Goal: Communication & Community: Participate in discussion

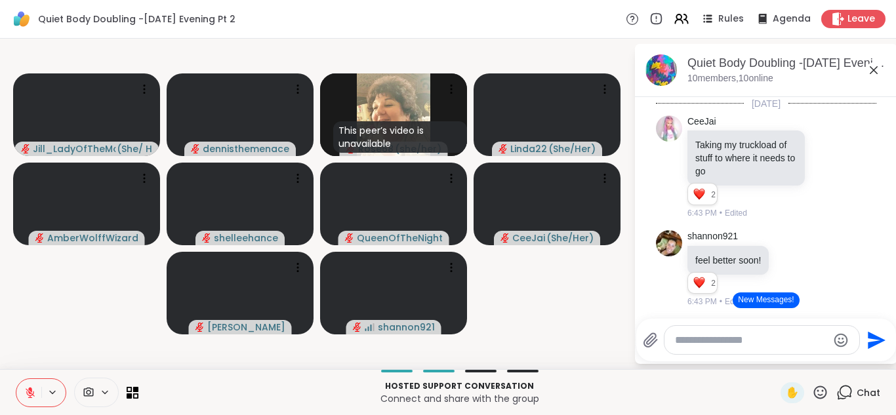
scroll to position [245, 0]
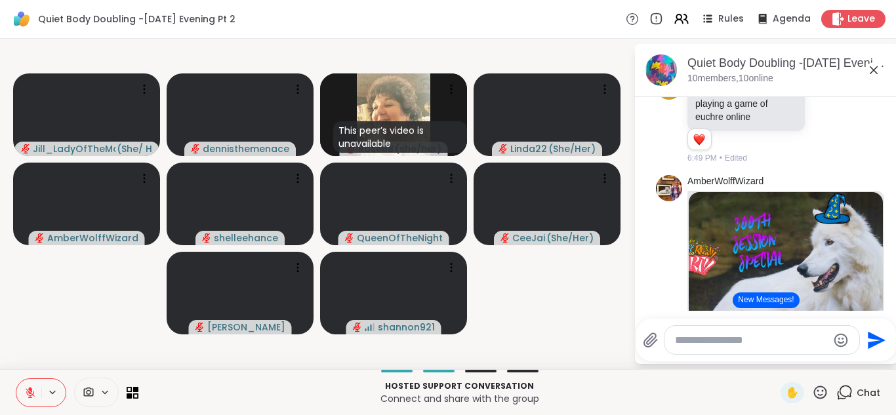
click at [776, 266] on img at bounding box center [785, 273] width 194 height 163
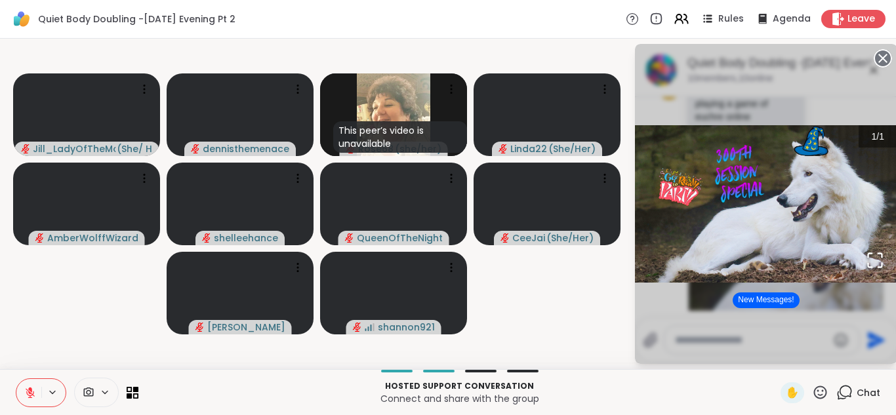
click at [863, 343] on div "1 / 1" at bounding box center [766, 204] width 262 height 320
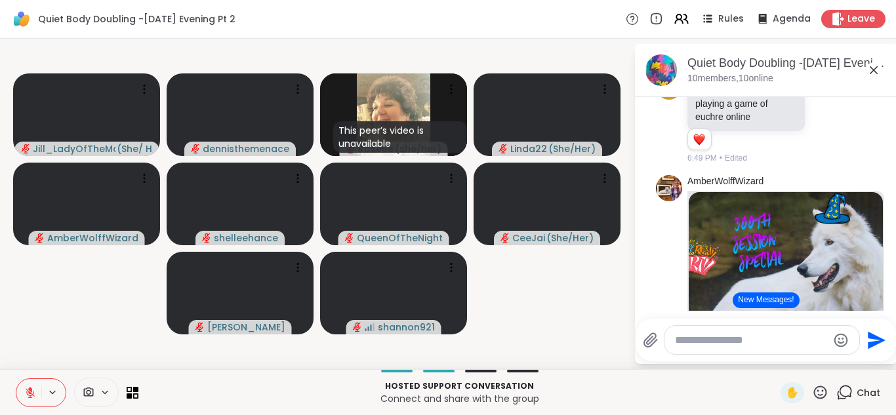
click at [848, 295] on img at bounding box center [785, 273] width 194 height 163
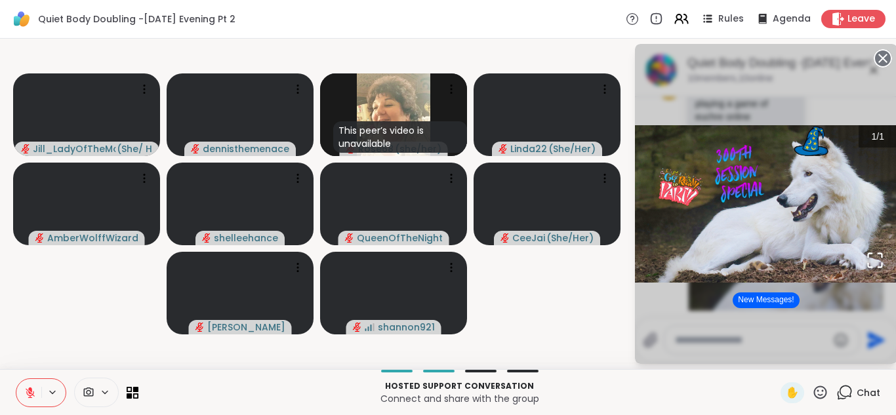
click at [848, 295] on div "1 / 1" at bounding box center [766, 204] width 262 height 320
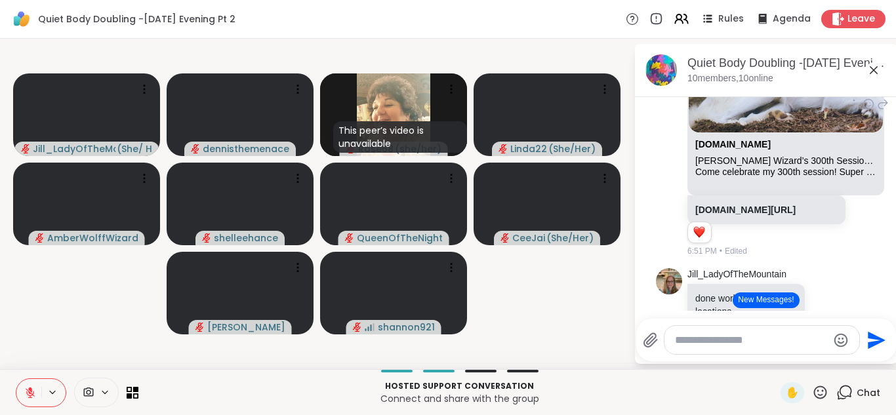
scroll to position [455, 0]
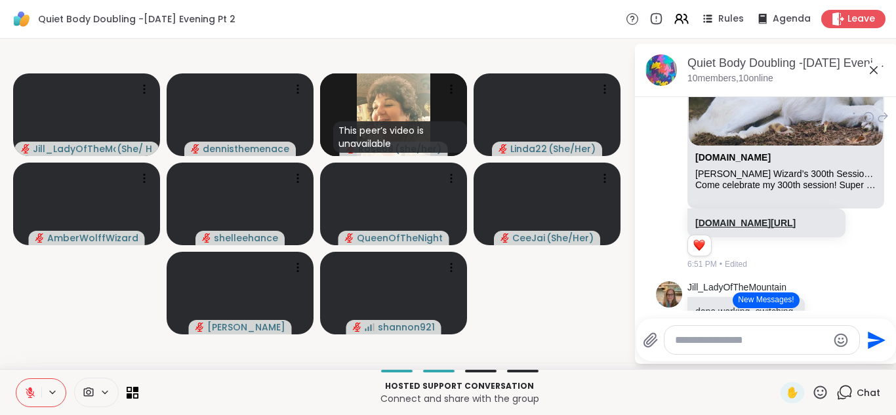
click at [754, 228] on link "sharewellnow.com/session/f241e9bd-0591-43e5-8d43-d2415d78045a" at bounding box center [745, 223] width 100 height 10
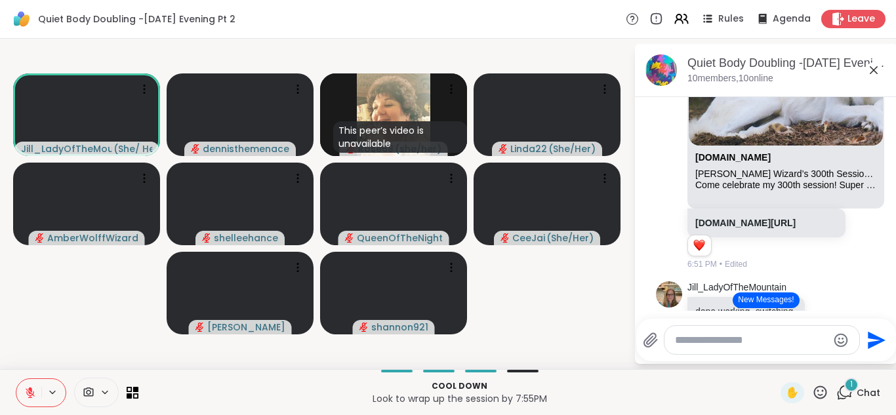
click at [768, 304] on button "New Messages!" at bounding box center [765, 300] width 66 height 16
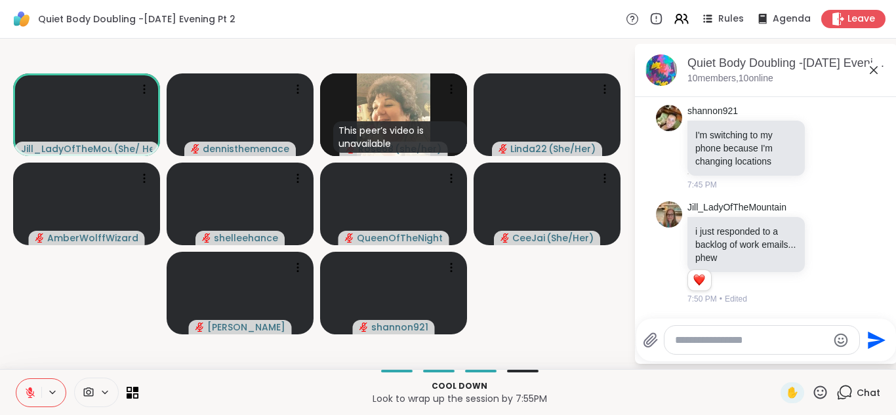
scroll to position [1487, 0]
click at [768, 304] on div "7:50 PM • Edited" at bounding box center [747, 299] width 120 height 12
click at [727, 338] on textarea "Type your message" at bounding box center [751, 340] width 153 height 13
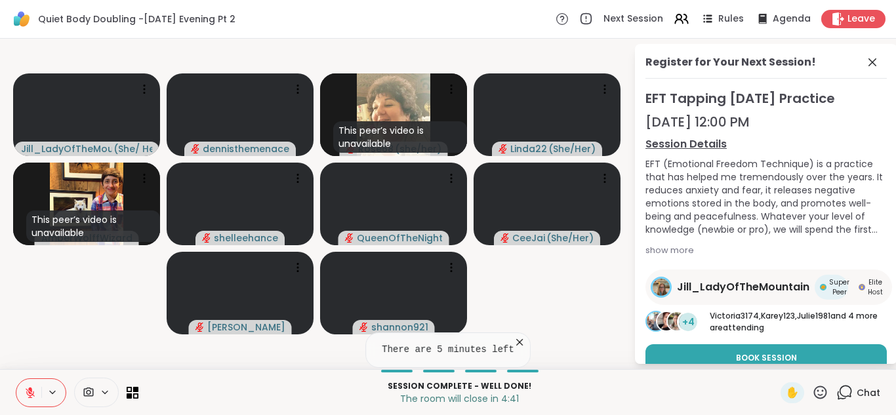
click at [287, 370] on div at bounding box center [459, 371] width 626 height 3
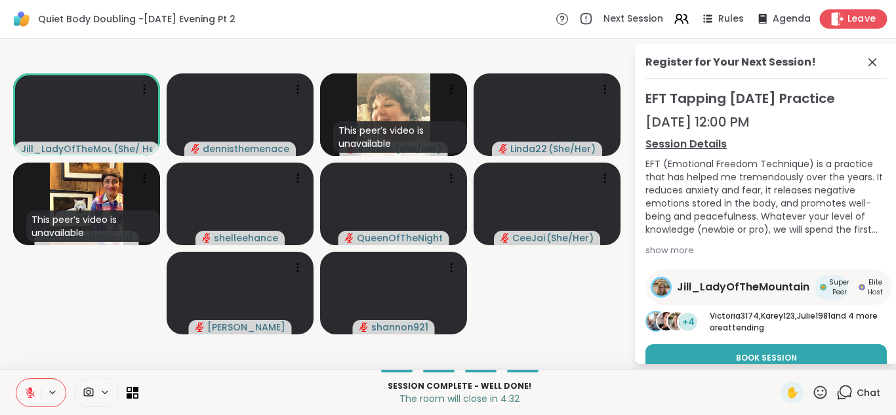
click at [858, 16] on span "Leave" at bounding box center [861, 19] width 29 height 14
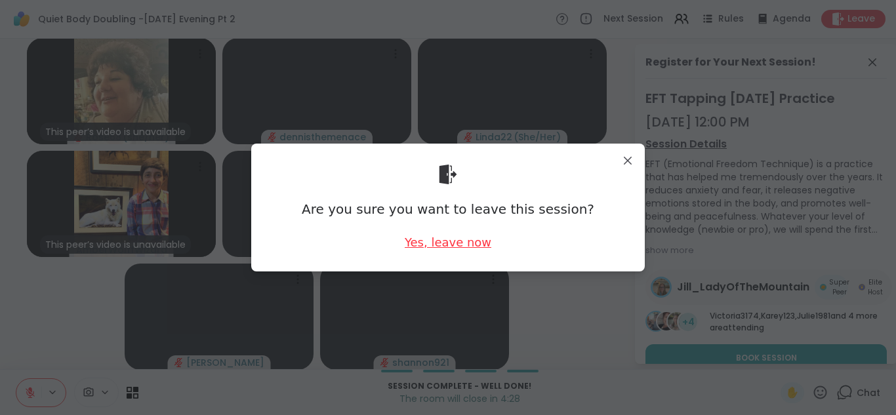
click at [456, 246] on div "Yes, leave now" at bounding box center [447, 242] width 87 height 16
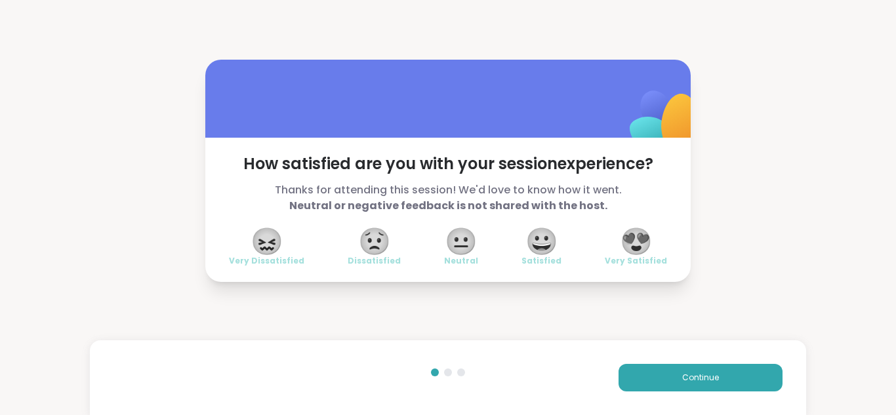
click at [629, 243] on span "😍" at bounding box center [636, 241] width 33 height 24
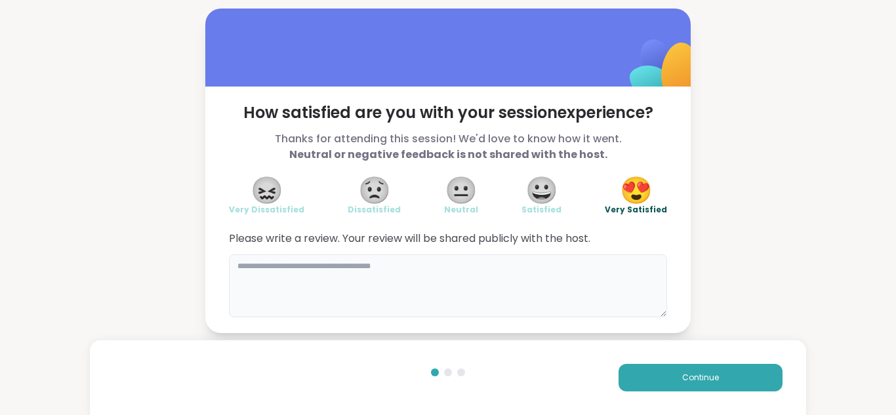
click at [507, 270] on textarea at bounding box center [448, 285] width 438 height 63
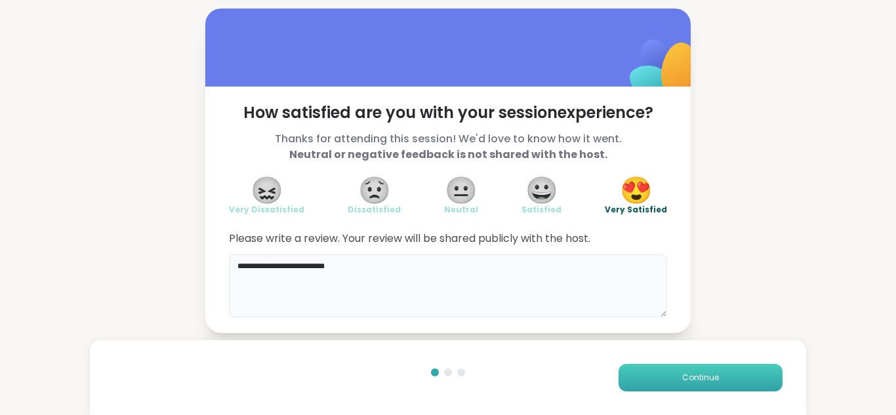
type textarea "**********"
click at [700, 376] on span "Continue" at bounding box center [700, 378] width 37 height 12
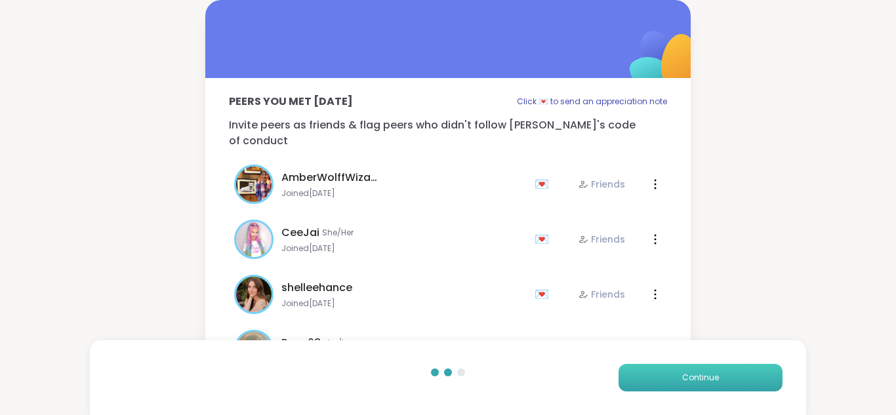
click at [700, 376] on span "Continue" at bounding box center [700, 378] width 37 height 12
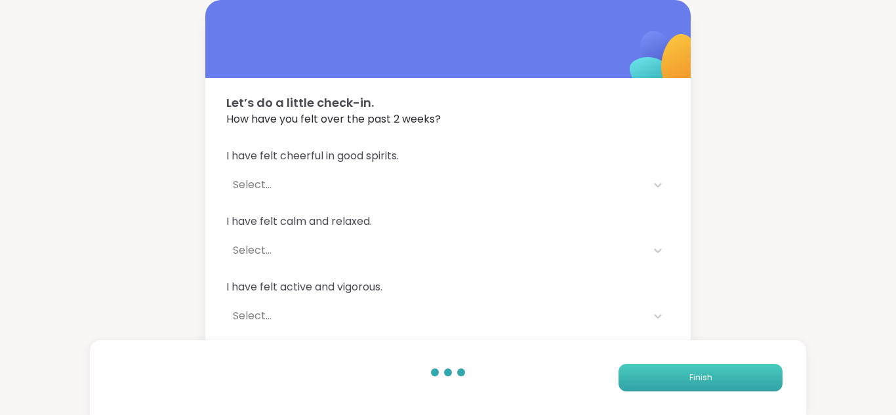
click at [700, 376] on span "Finish" at bounding box center [700, 378] width 23 height 12
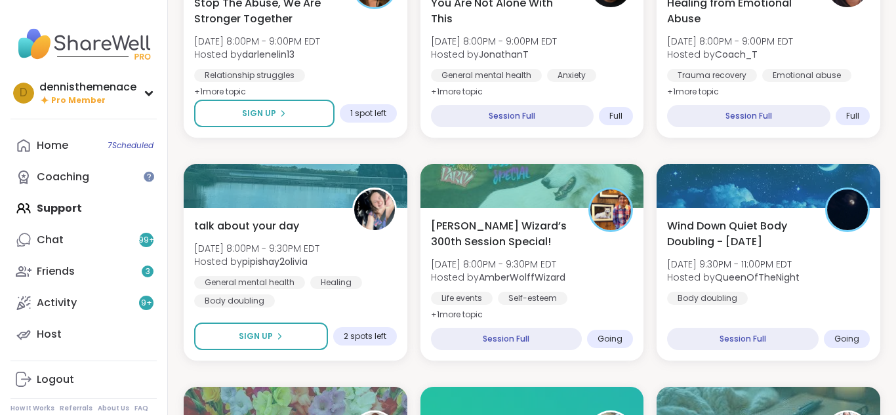
scroll to position [498, 0]
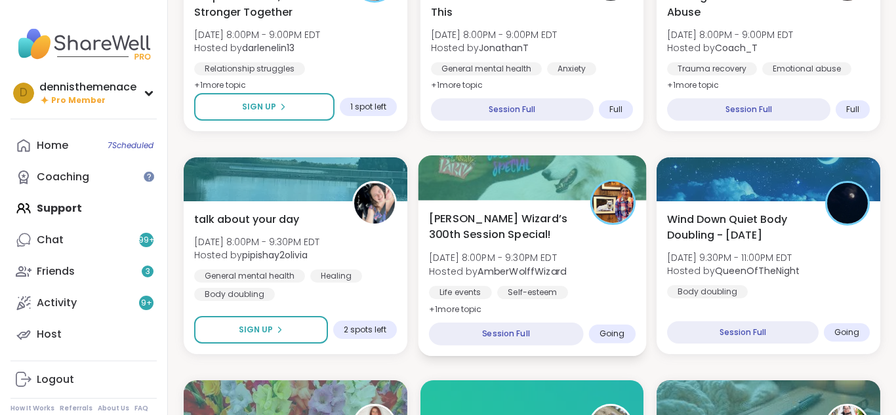
click at [521, 299] on div "Life events Self-esteem Good company" at bounding box center [532, 302] width 207 height 32
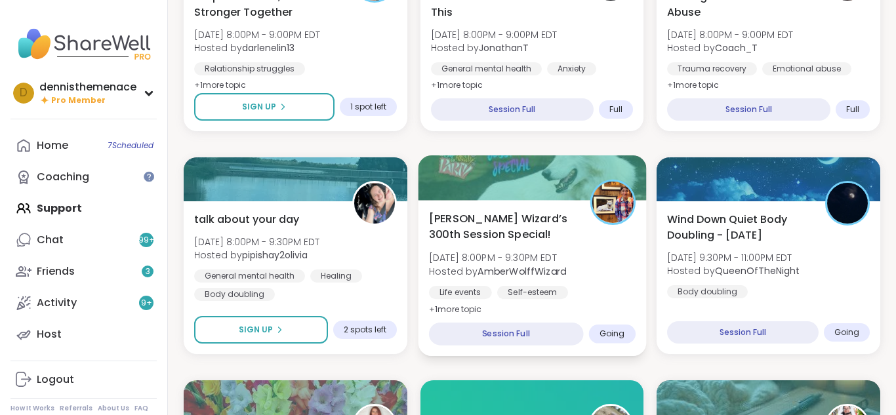
click at [517, 279] on div "Wolff Wizard’s 300th Session Special! Fri, Sep 12 | 8:00PM - 9:30PM EDT Hosted …" at bounding box center [532, 263] width 207 height 107
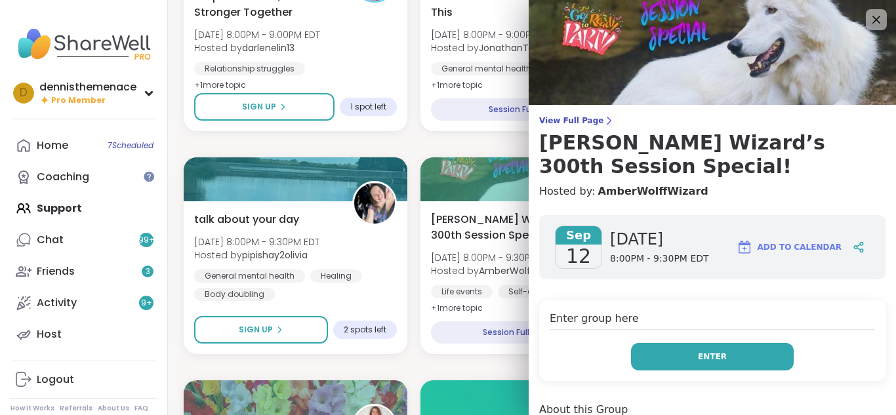
click at [701, 351] on span "Enter" at bounding box center [712, 357] width 29 height 12
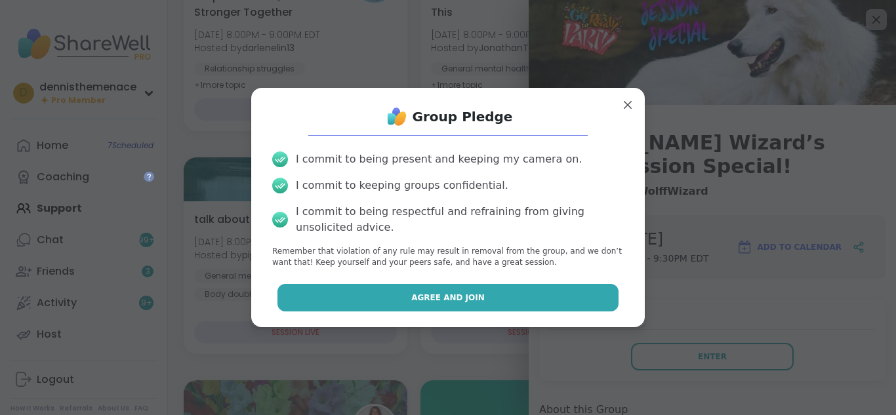
click at [513, 286] on button "Agree and Join" at bounding box center [448, 298] width 342 height 28
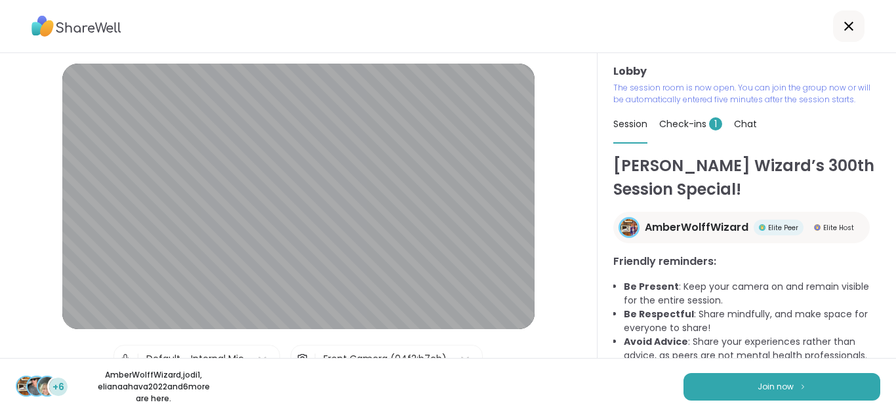
click at [665, 367] on div "+6 AmberWolffWizard , jodi1 , elianaahava2022 and 6 more are here. Join now" at bounding box center [448, 386] width 896 height 57
click at [772, 387] on span "Join now" at bounding box center [775, 387] width 36 height 12
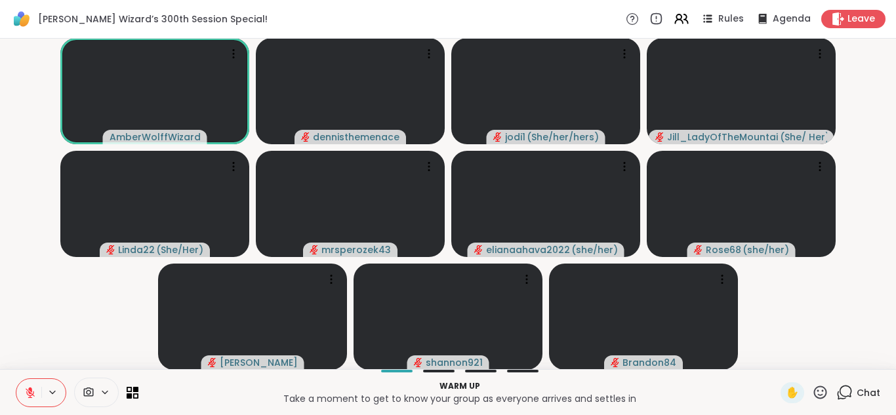
click at [29, 391] on icon at bounding box center [30, 392] width 9 height 9
click at [29, 391] on icon at bounding box center [29, 391] width 3 height 6
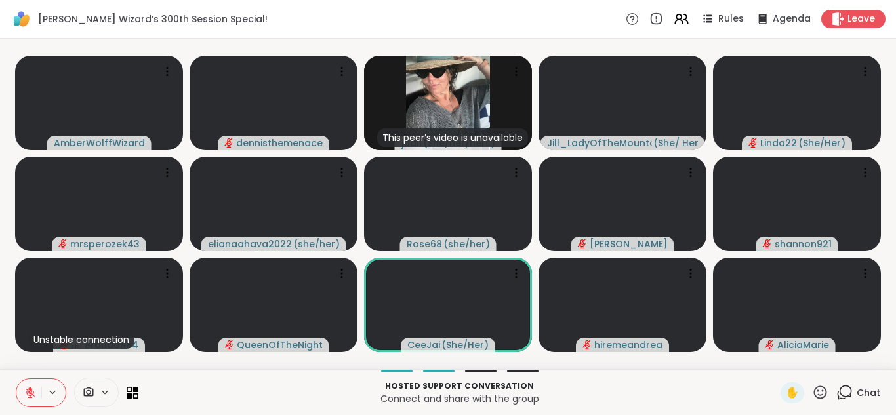
click at [27, 395] on icon at bounding box center [30, 393] width 12 height 12
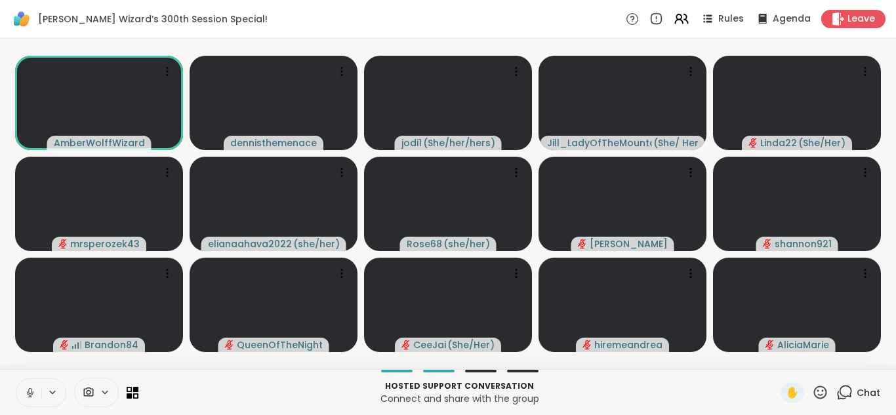
click at [27, 395] on icon at bounding box center [30, 393] width 12 height 12
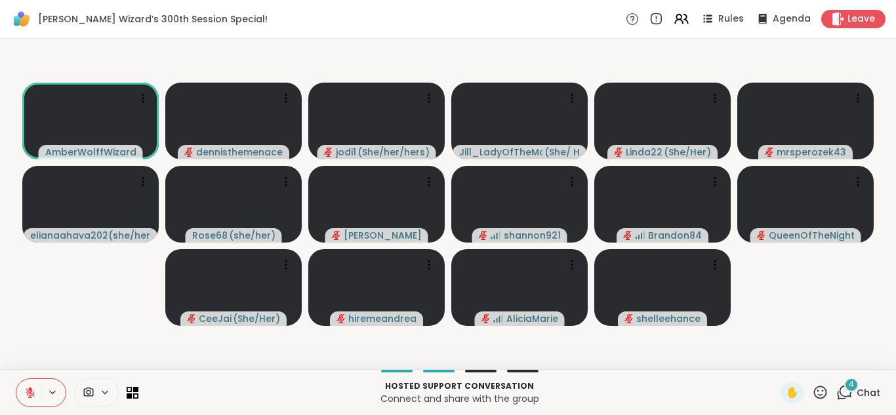
click at [28, 387] on icon at bounding box center [30, 393] width 12 height 12
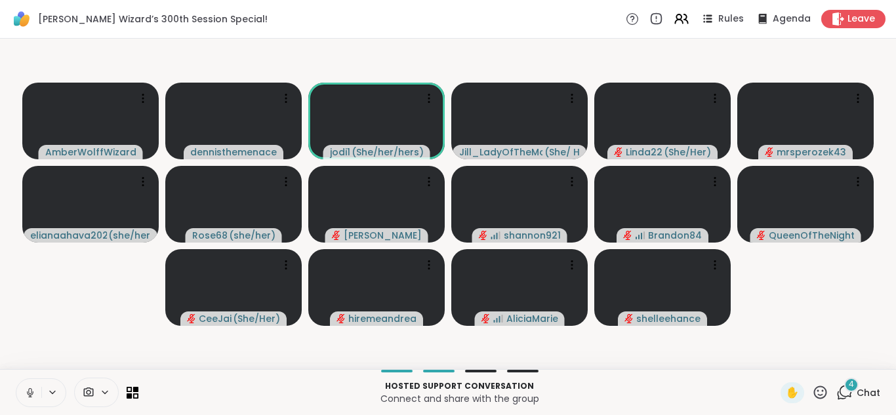
click at [104, 307] on video-player-container "AmberWolffWizard dennisthemenace jodi1 ( She/her/hers ) Jill_LadyOfTheMountain …" at bounding box center [448, 204] width 880 height 320
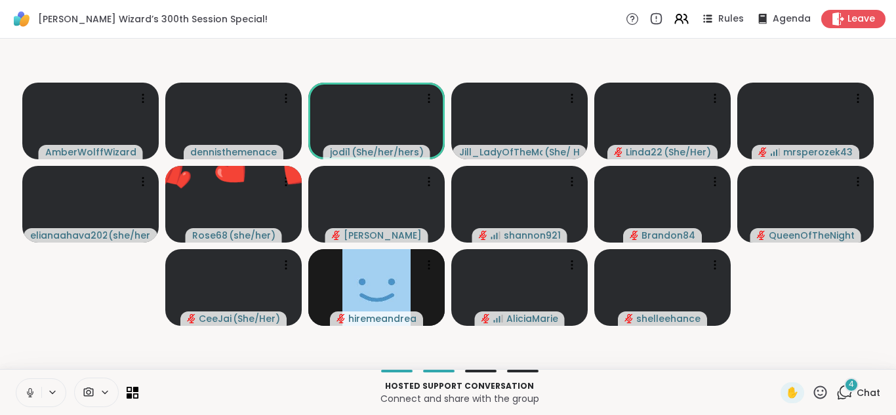
click at [26, 390] on icon at bounding box center [30, 393] width 12 height 12
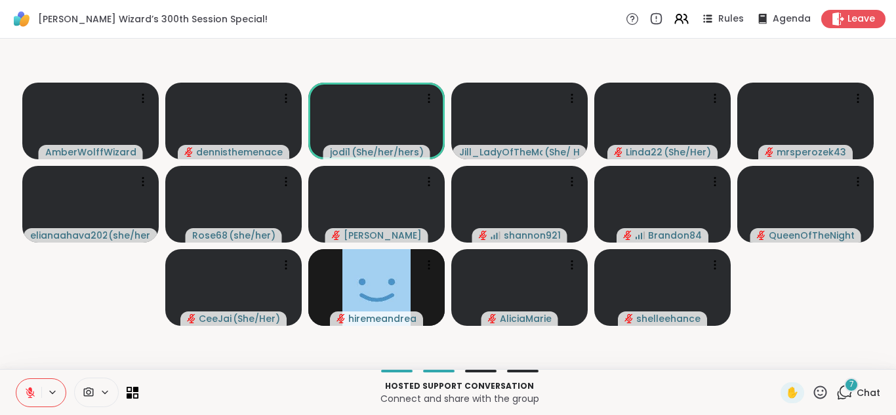
click at [30, 391] on icon at bounding box center [30, 393] width 12 height 12
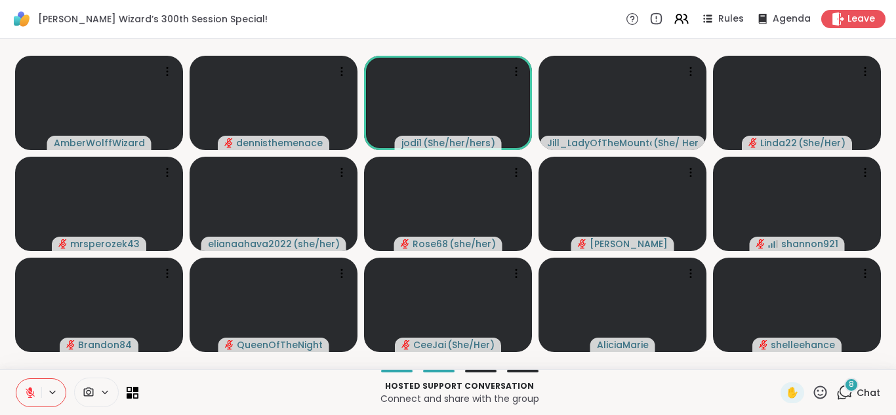
click at [869, 393] on span "Chat" at bounding box center [868, 392] width 24 height 13
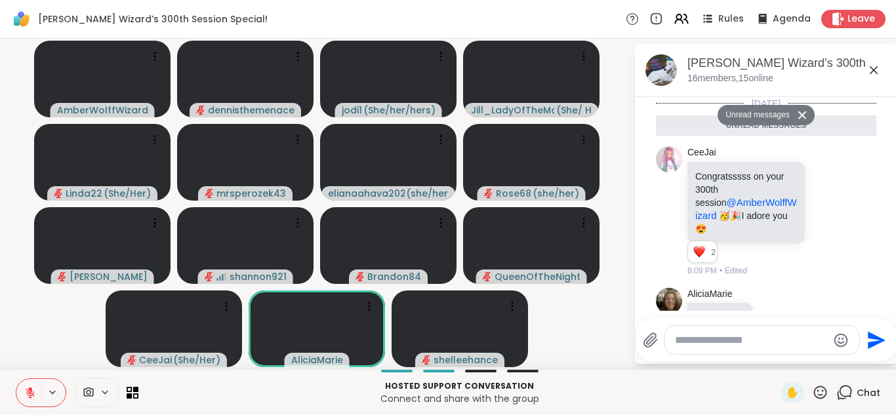
scroll to position [646, 0]
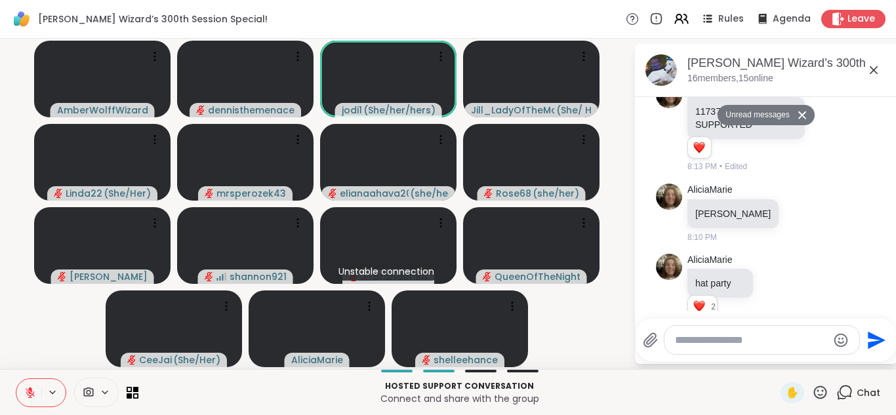
click at [30, 391] on icon at bounding box center [30, 393] width 12 height 12
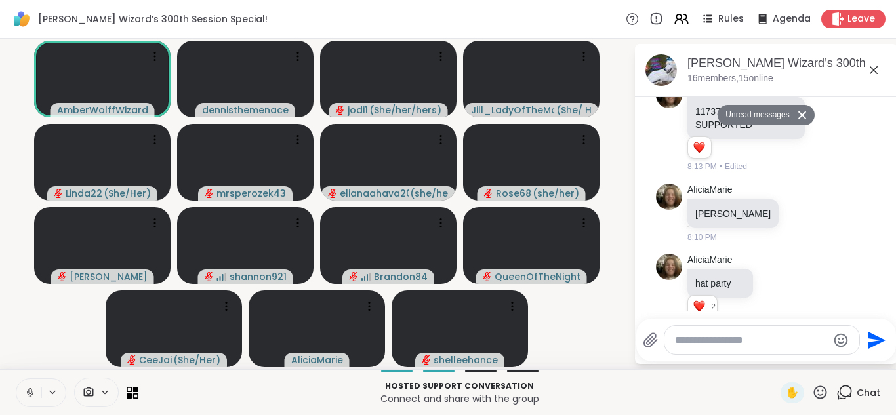
click at [30, 391] on icon at bounding box center [30, 393] width 12 height 12
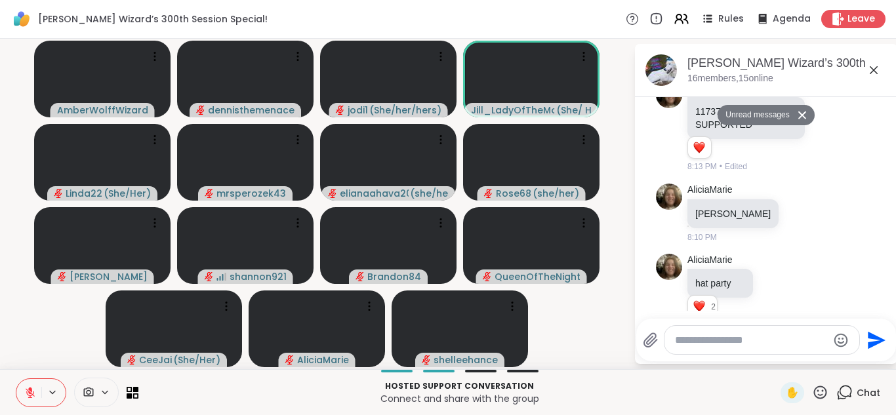
click at [28, 389] on icon at bounding box center [30, 389] width 4 height 5
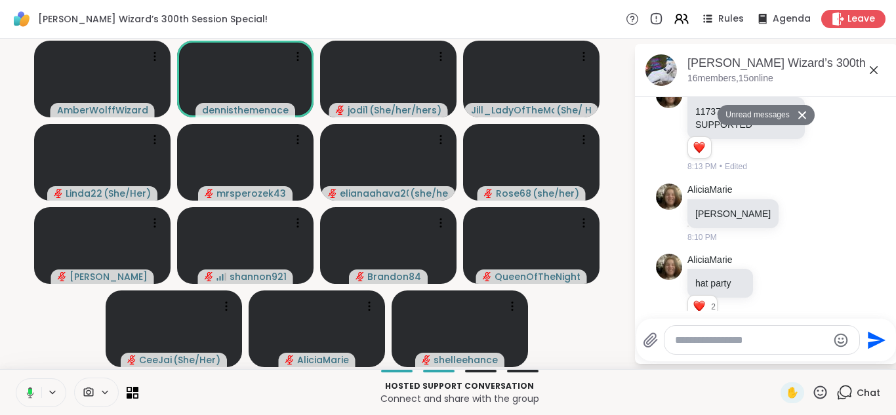
click at [28, 389] on rect at bounding box center [30, 392] width 4 height 6
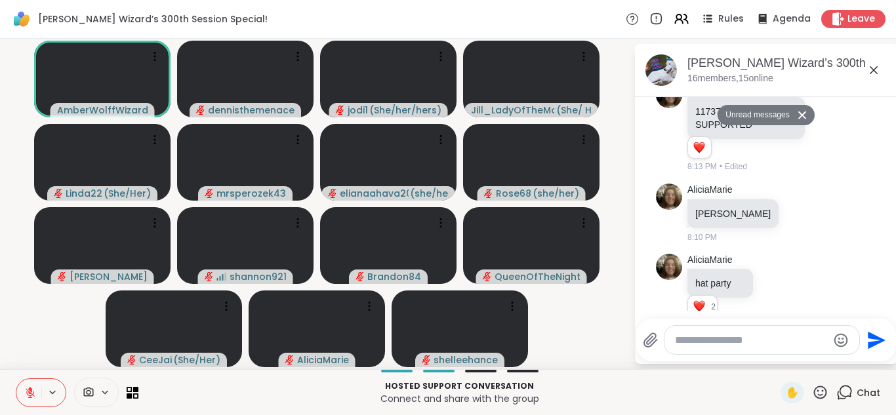
click at [28, 389] on icon at bounding box center [30, 389] width 4 height 5
click at [28, 389] on icon at bounding box center [29, 391] width 3 height 6
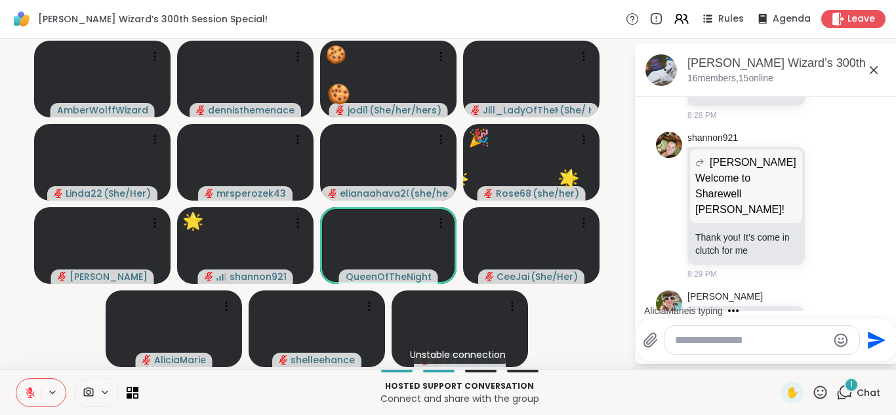
scroll to position [1963, 0]
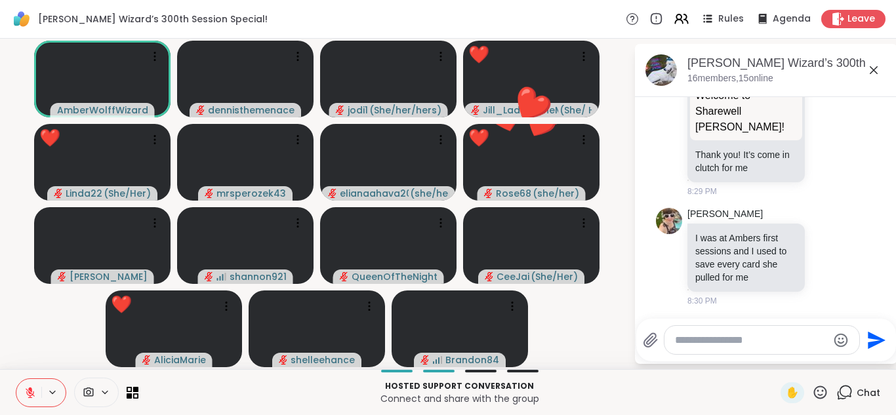
click at [29, 390] on icon at bounding box center [30, 393] width 12 height 12
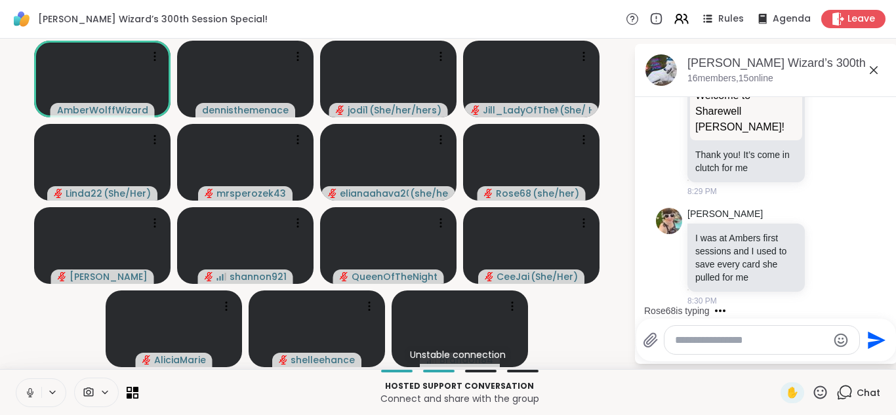
click at [29, 390] on icon at bounding box center [30, 393] width 12 height 12
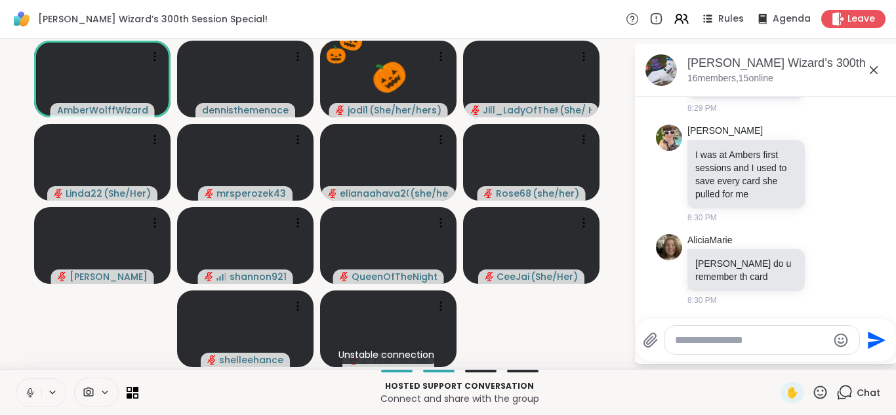
scroll to position [2065, 0]
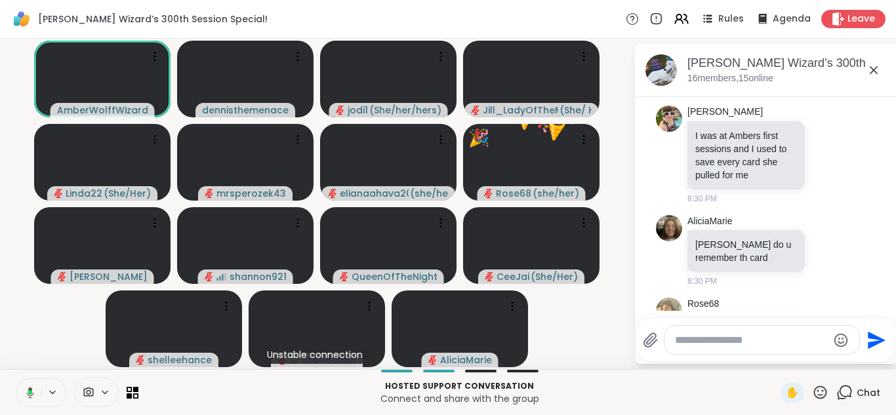
click at [29, 390] on icon at bounding box center [30, 392] width 4 height 5
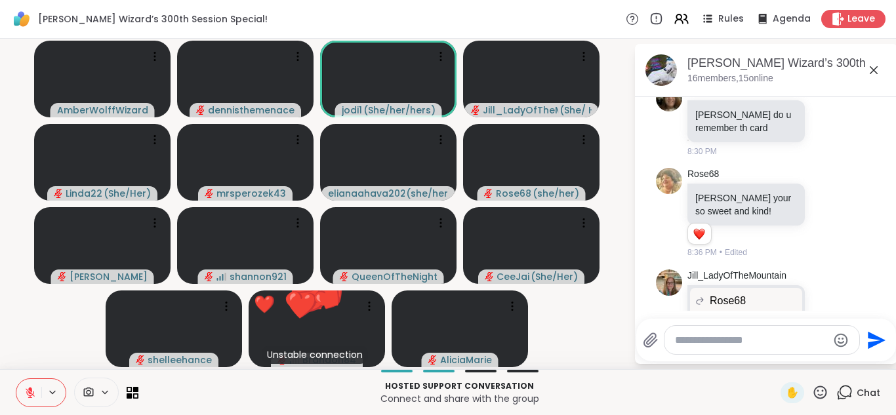
click at [29, 390] on icon at bounding box center [30, 393] width 12 height 12
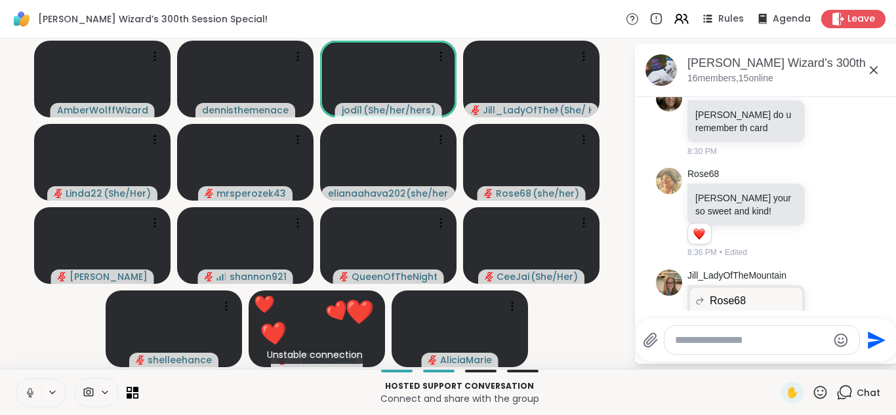
click at [29, 390] on icon at bounding box center [30, 393] width 12 height 12
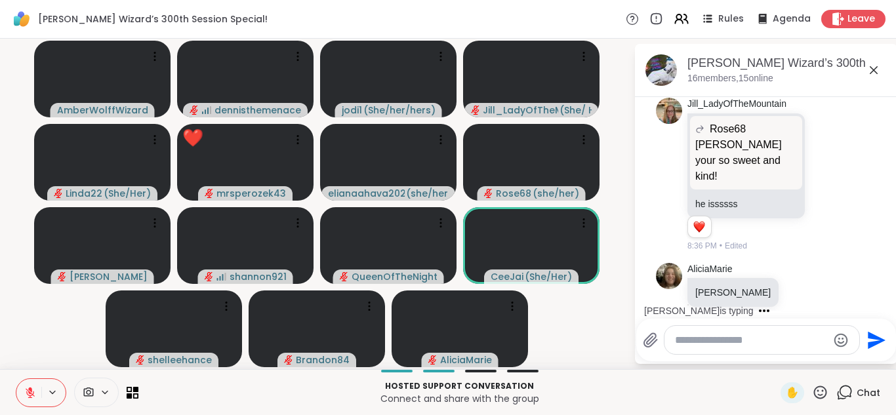
scroll to position [2437, 0]
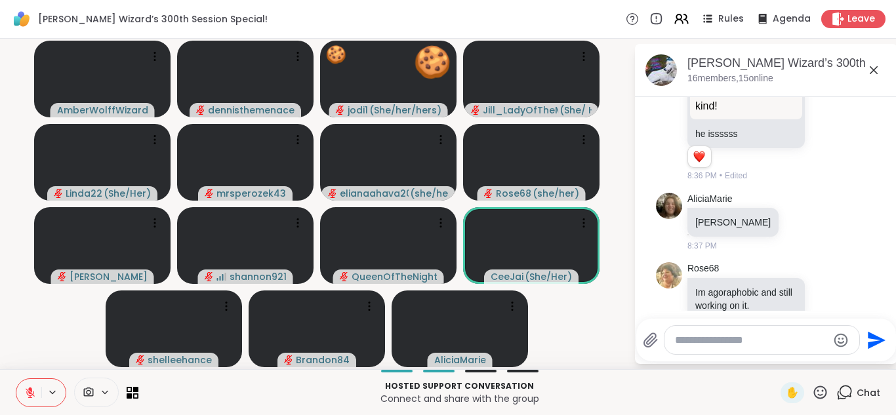
click at [31, 391] on icon at bounding box center [30, 389] width 4 height 5
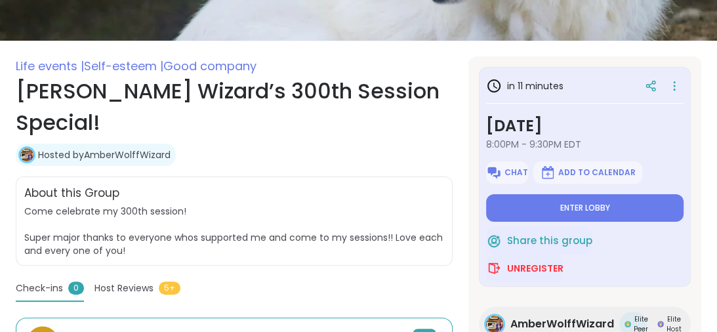
scroll to position [189, 0]
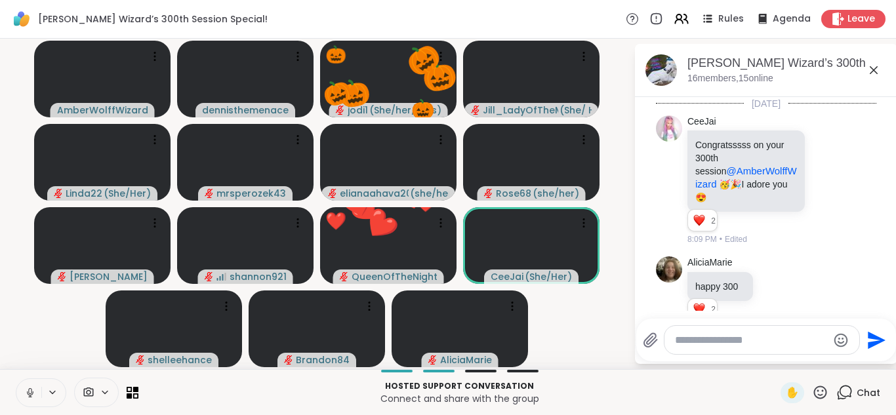
scroll to position [2437, 0]
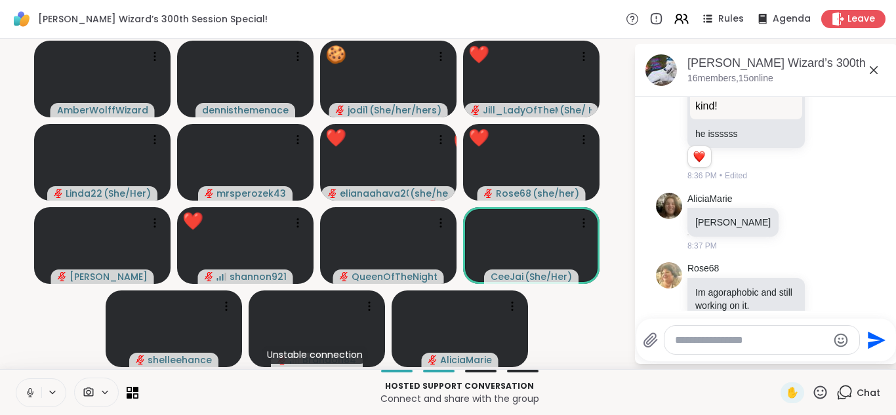
click at [31, 391] on icon at bounding box center [29, 391] width 3 height 6
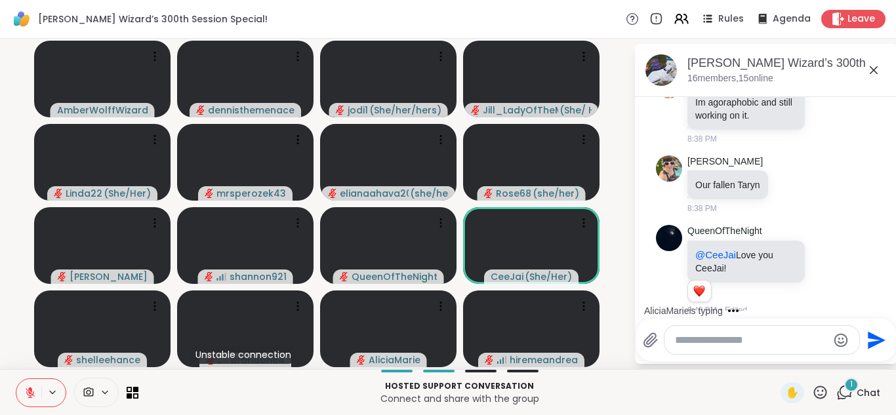
scroll to position [2710, 0]
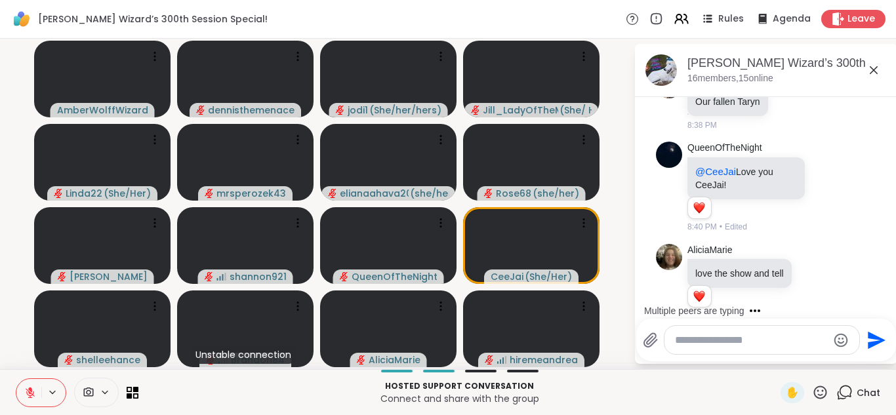
click at [819, 395] on icon at bounding box center [820, 391] width 13 height 13
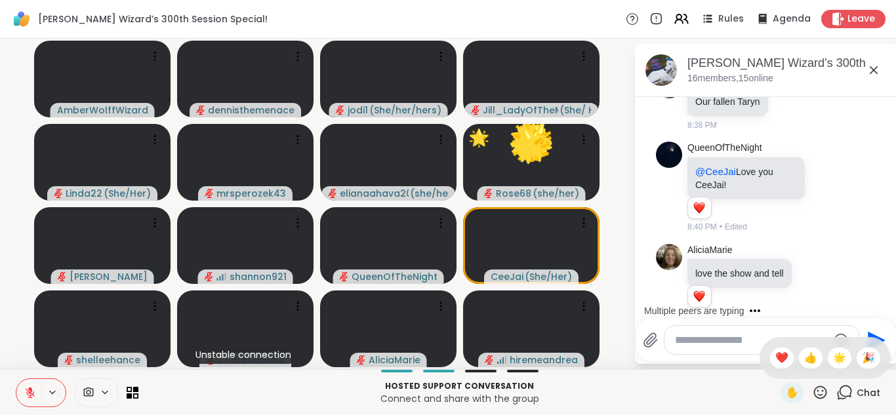
click at [819, 395] on icon at bounding box center [820, 391] width 13 height 13
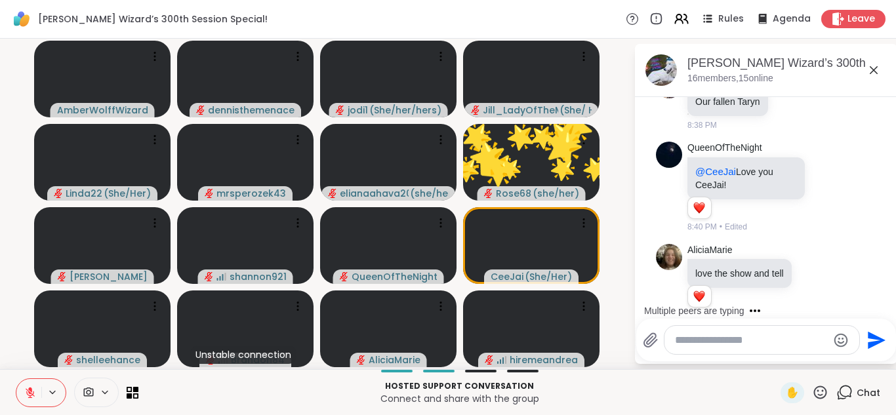
click at [819, 395] on icon at bounding box center [820, 391] width 13 height 13
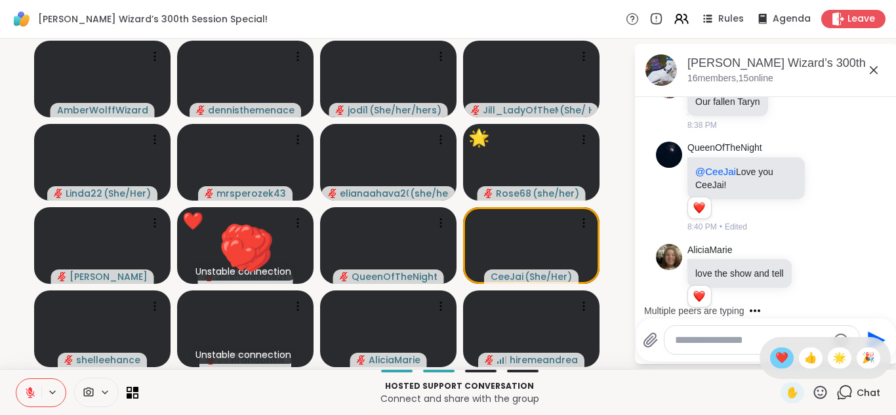
click at [778, 358] on span "❤️" at bounding box center [781, 358] width 13 height 16
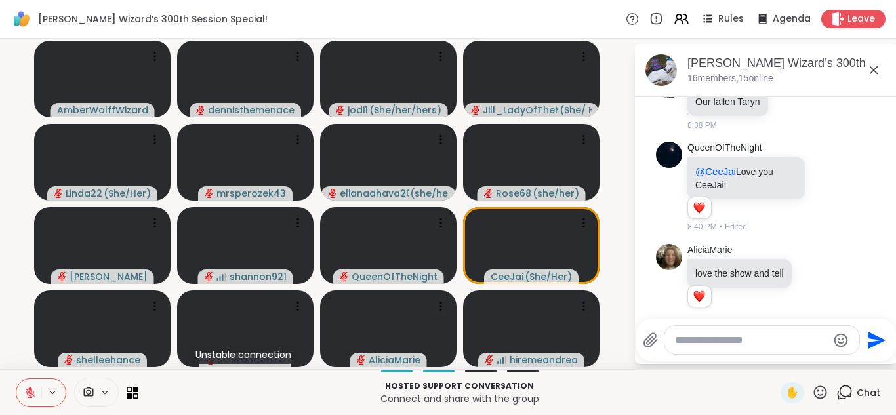
scroll to position [2780, 0]
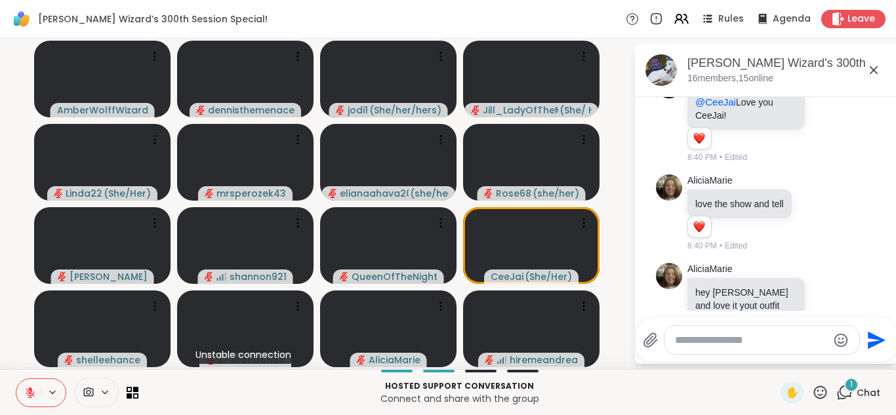
click at [819, 390] on icon at bounding box center [820, 392] width 16 height 16
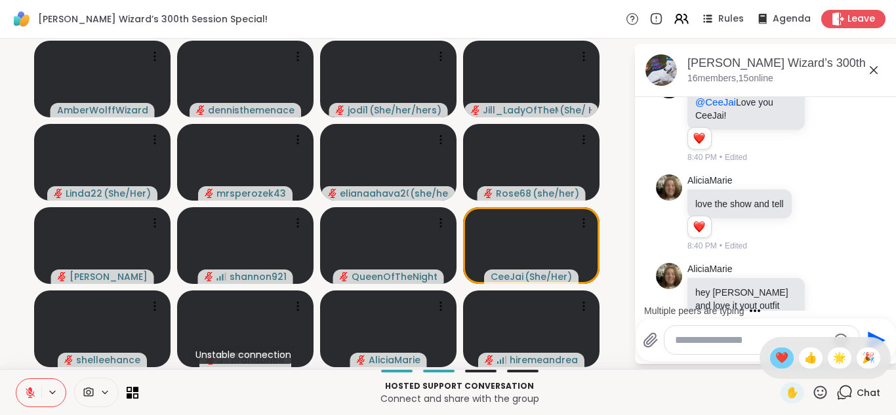
click at [782, 359] on span "❤️" at bounding box center [781, 358] width 13 height 16
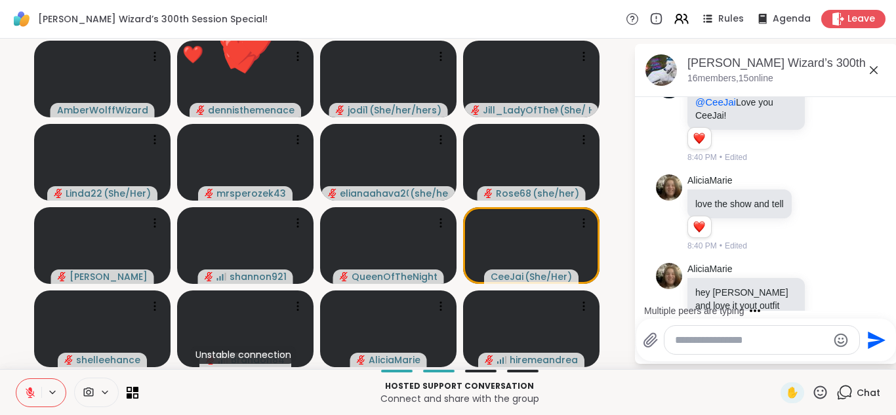
click at [784, 356] on div "Send" at bounding box center [766, 340] width 260 height 43
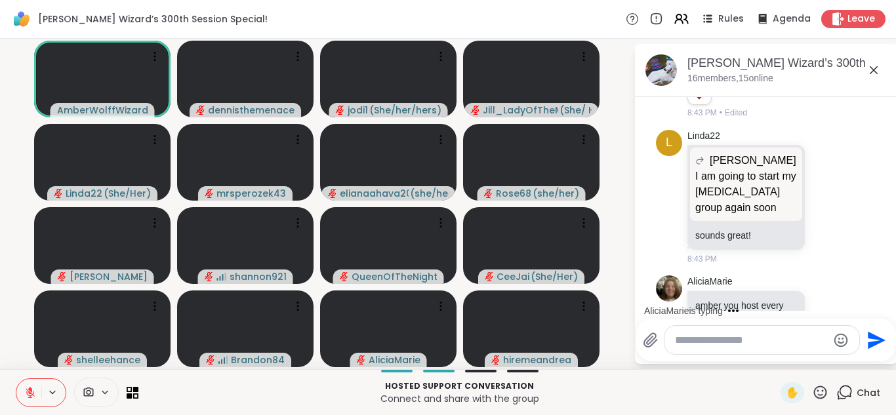
scroll to position [3757, 0]
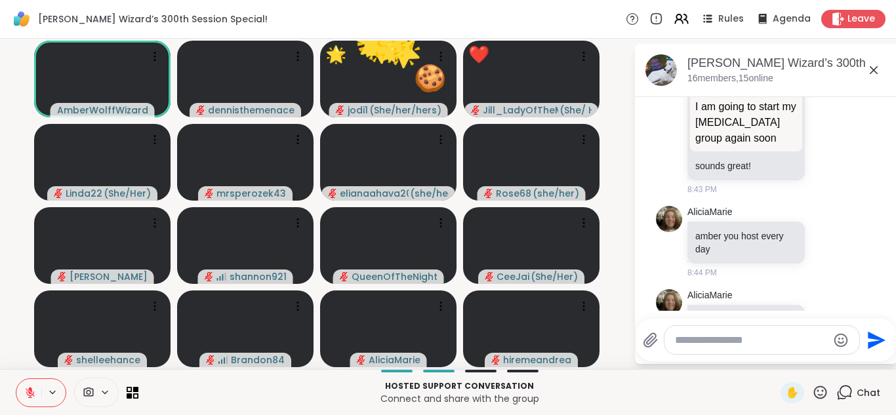
click at [820, 391] on icon at bounding box center [820, 392] width 16 height 16
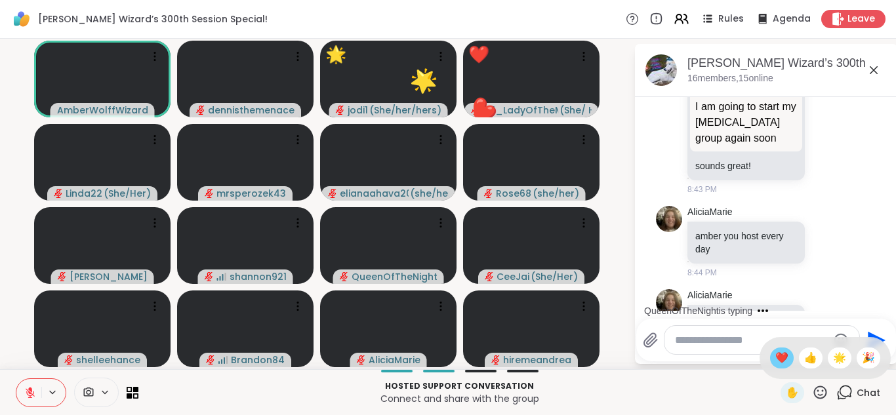
click at [782, 359] on span "❤️" at bounding box center [781, 358] width 13 height 16
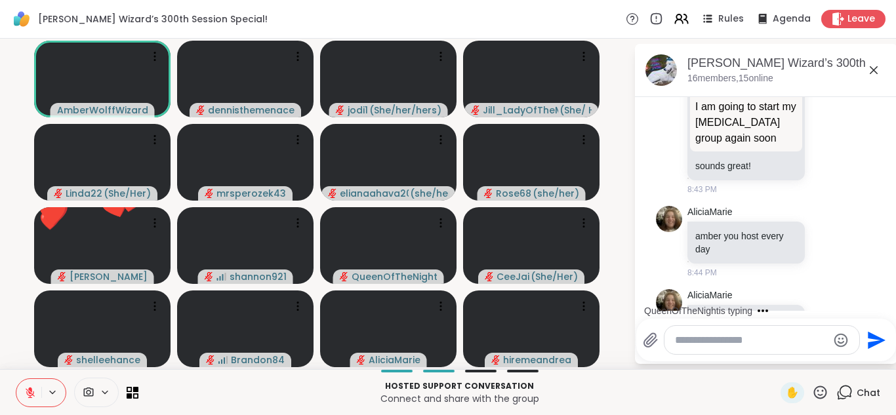
click at [782, 359] on div "Send" at bounding box center [766, 340] width 260 height 43
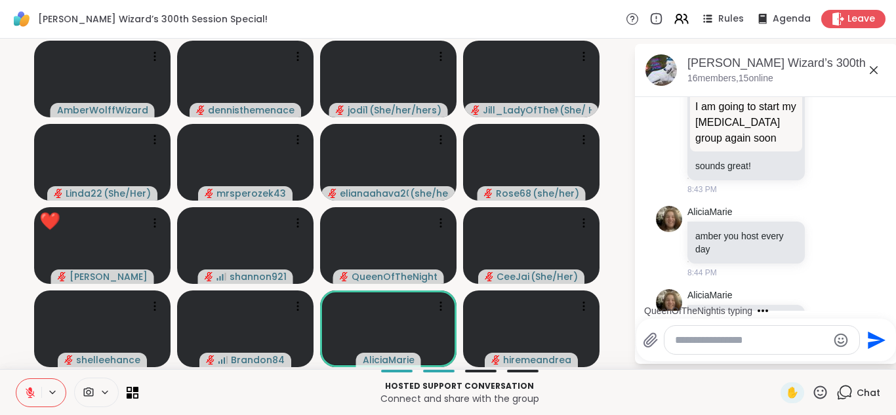
click at [817, 390] on icon at bounding box center [820, 392] width 16 height 16
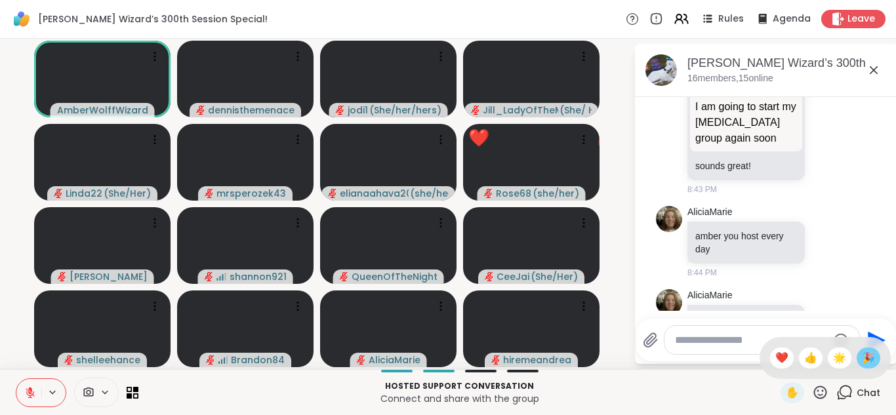
click at [868, 358] on span "🎉" at bounding box center [867, 358] width 13 height 16
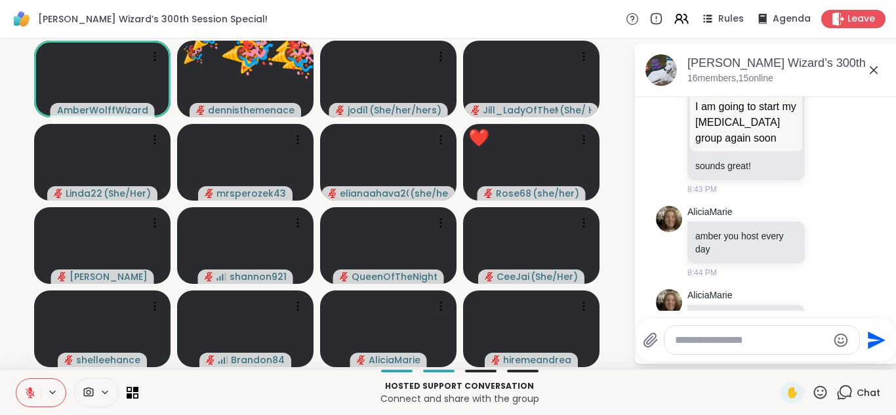
click at [868, 358] on div "Send" at bounding box center [766, 340] width 260 height 43
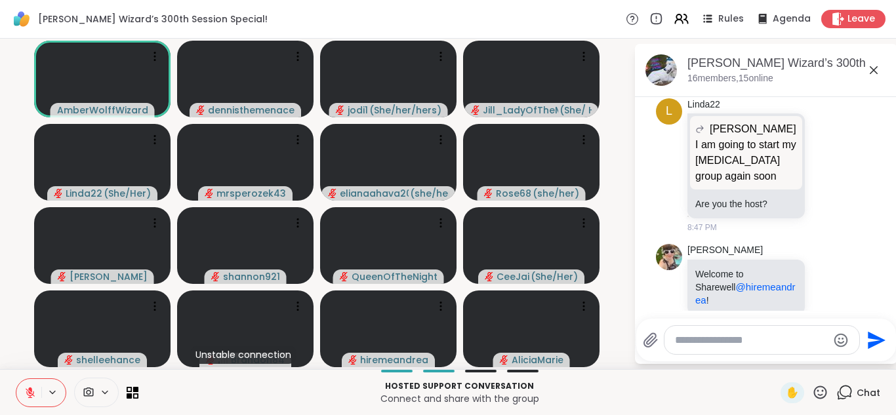
scroll to position [4388, 0]
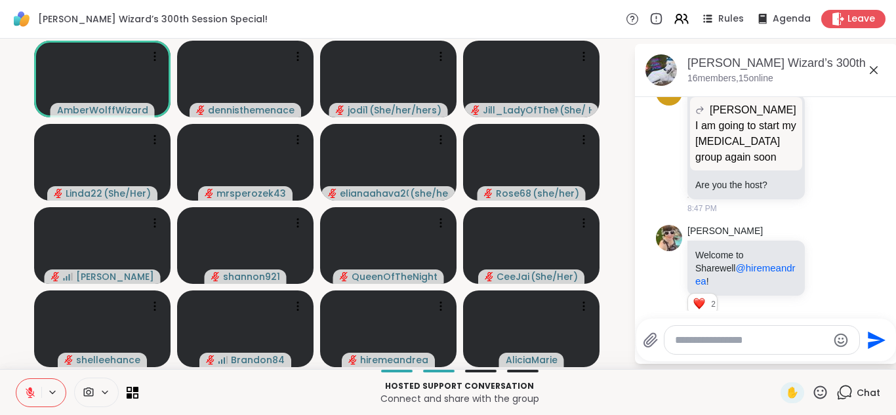
click at [170, 404] on p "Connect and share with the group" at bounding box center [459, 398] width 626 height 13
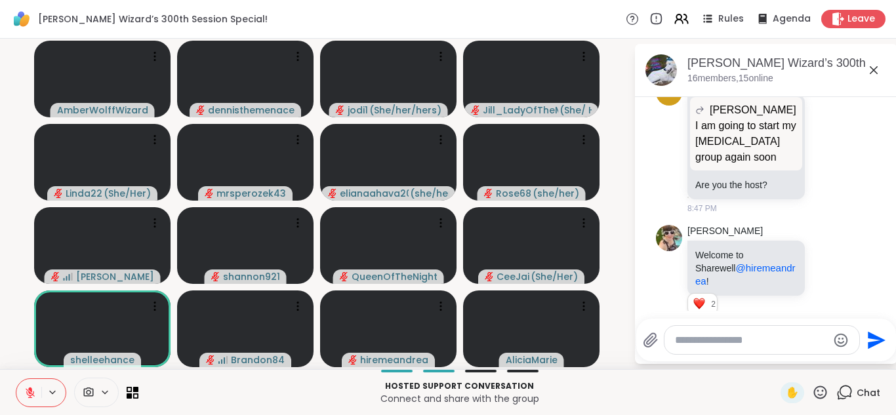
click at [170, 404] on p "Connect and share with the group" at bounding box center [459, 398] width 626 height 13
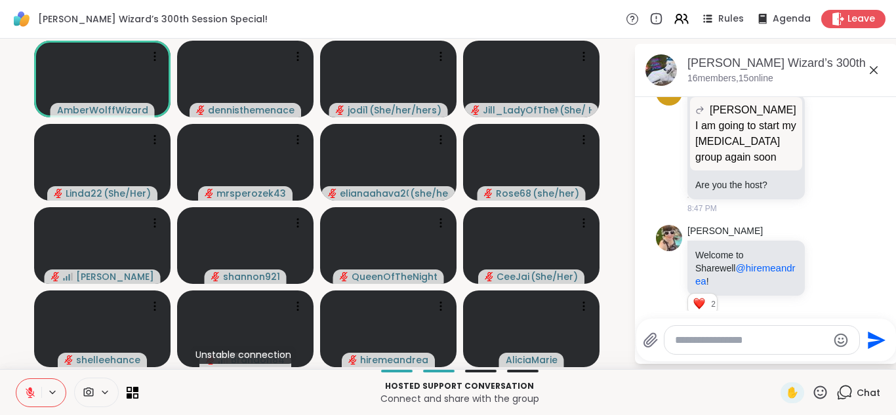
click at [17, 411] on div "Hosted support conversation Connect and share with the group ✋ Chat" at bounding box center [448, 392] width 896 height 46
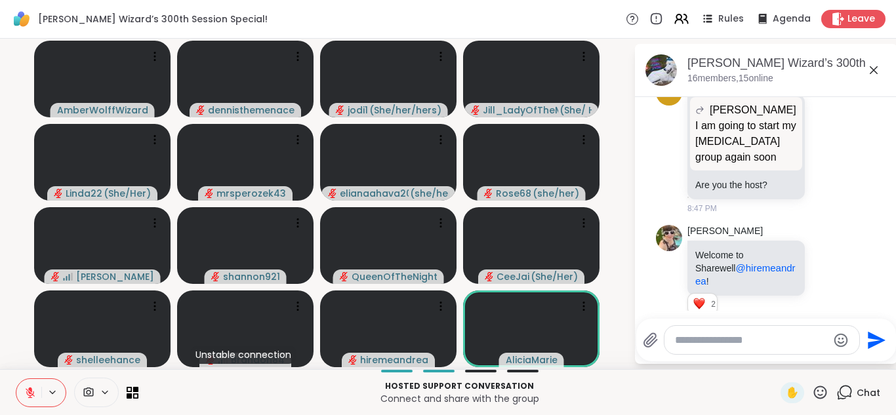
click at [17, 411] on div "Hosted support conversation Connect and share with the group ✋ Chat" at bounding box center [448, 392] width 896 height 46
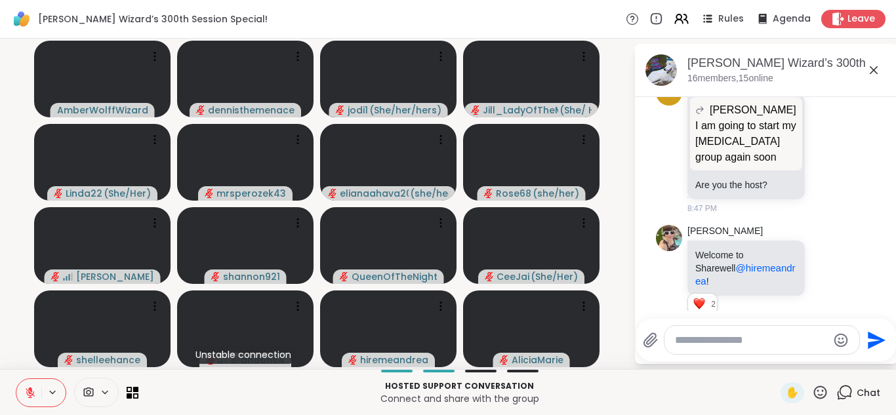
click at [32, 393] on icon at bounding box center [30, 393] width 12 height 12
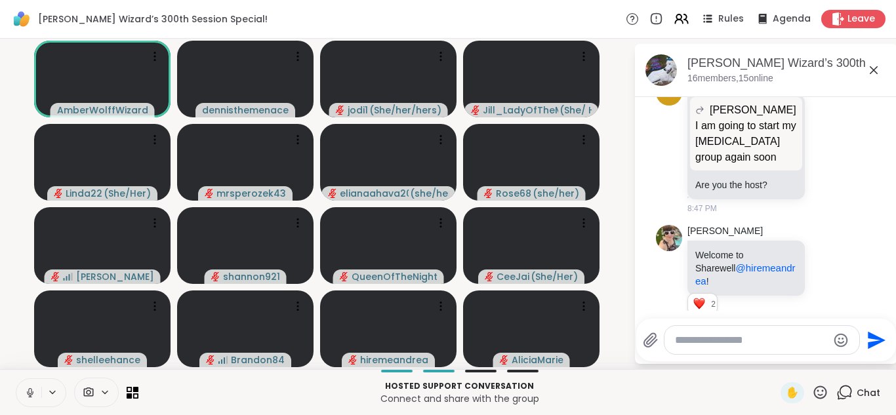
click at [32, 393] on icon at bounding box center [30, 393] width 12 height 12
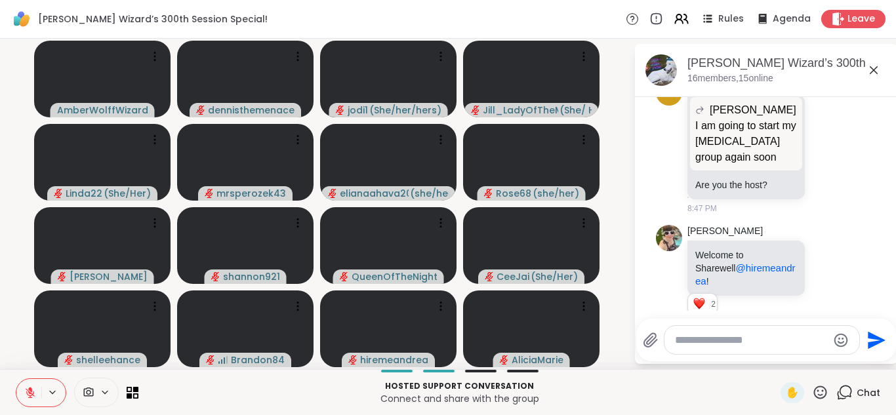
click at [32, 393] on icon at bounding box center [30, 393] width 12 height 12
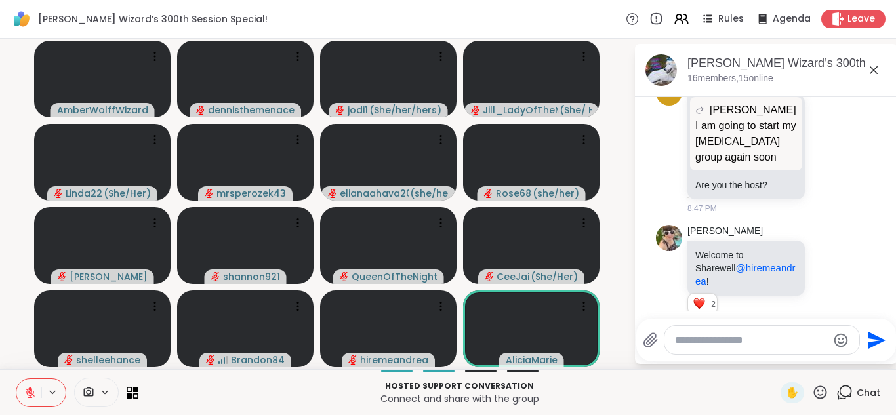
click at [32, 393] on icon at bounding box center [30, 393] width 12 height 12
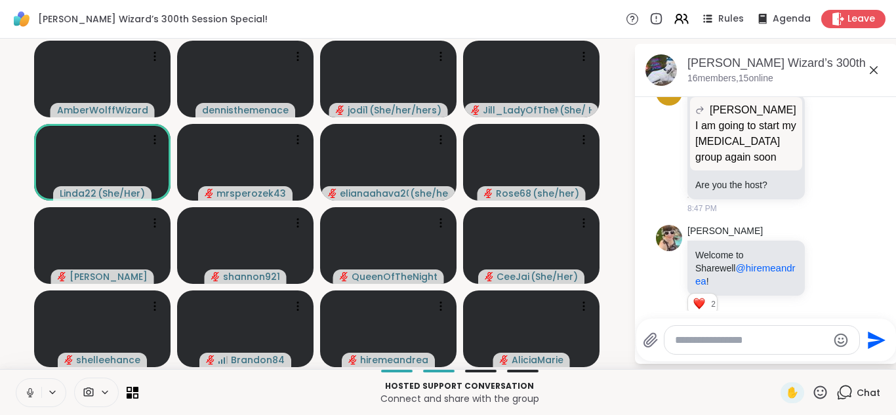
click at [32, 393] on icon at bounding box center [30, 393] width 12 height 12
click at [31, 393] on icon at bounding box center [30, 392] width 9 height 9
click at [31, 393] on icon at bounding box center [30, 393] width 12 height 12
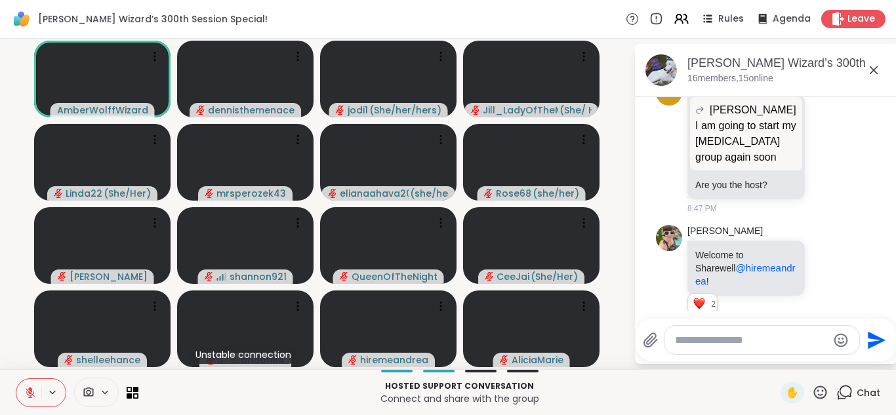
click at [28, 393] on icon at bounding box center [30, 393] width 12 height 12
click at [28, 393] on icon at bounding box center [30, 392] width 9 height 9
click at [35, 394] on icon at bounding box center [30, 393] width 12 height 12
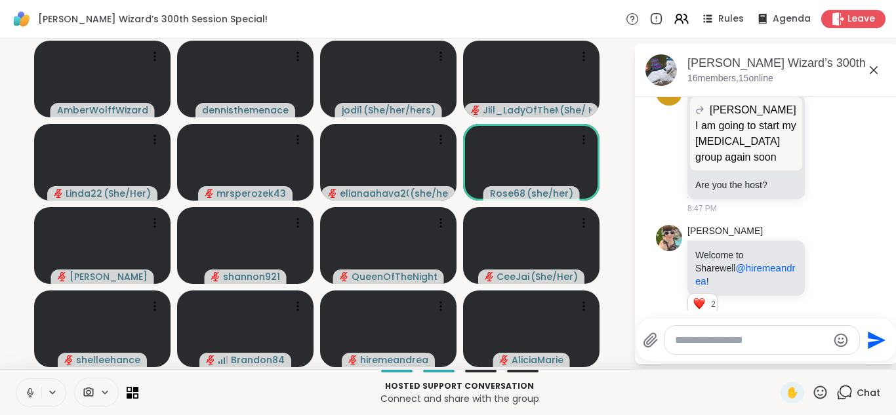
click at [30, 390] on icon at bounding box center [30, 393] width 12 height 12
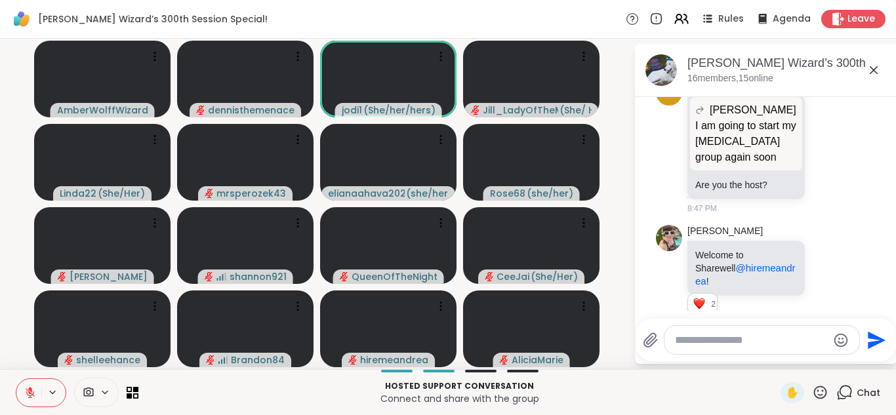
click at [35, 388] on icon at bounding box center [30, 393] width 12 height 12
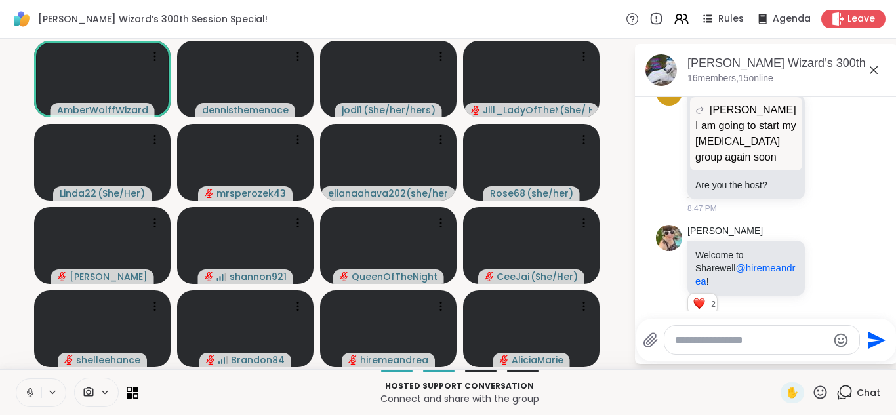
click at [30, 392] on icon at bounding box center [30, 393] width 12 height 12
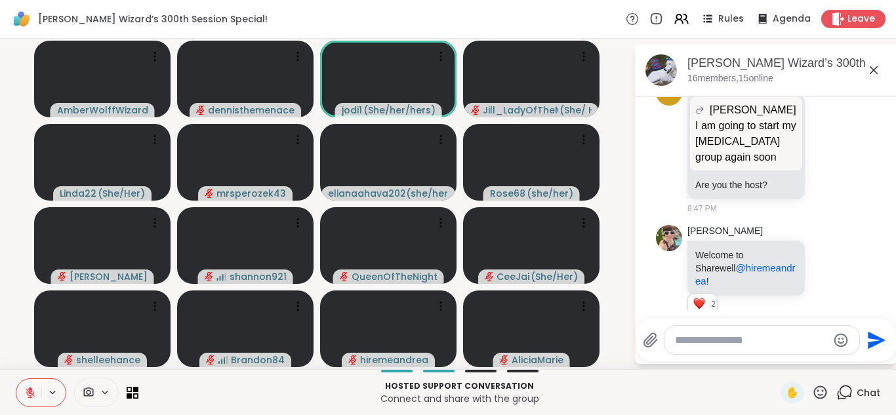
click at [30, 393] on icon at bounding box center [30, 392] width 9 height 9
click at [30, 393] on icon at bounding box center [30, 393] width 12 height 12
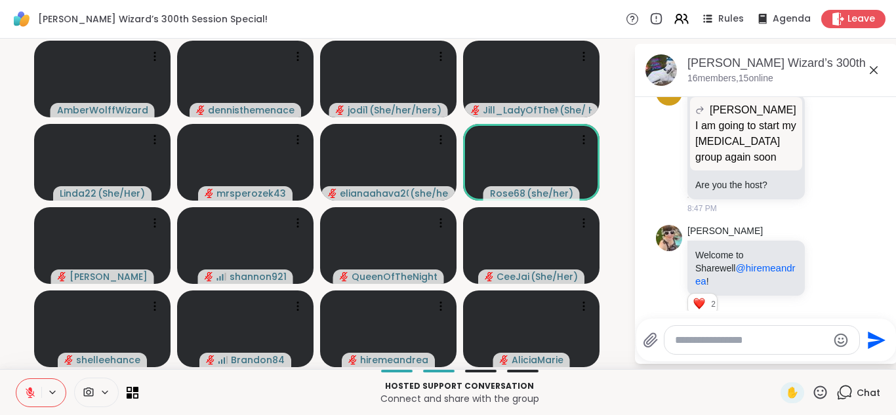
click at [30, 393] on icon at bounding box center [30, 393] width 12 height 12
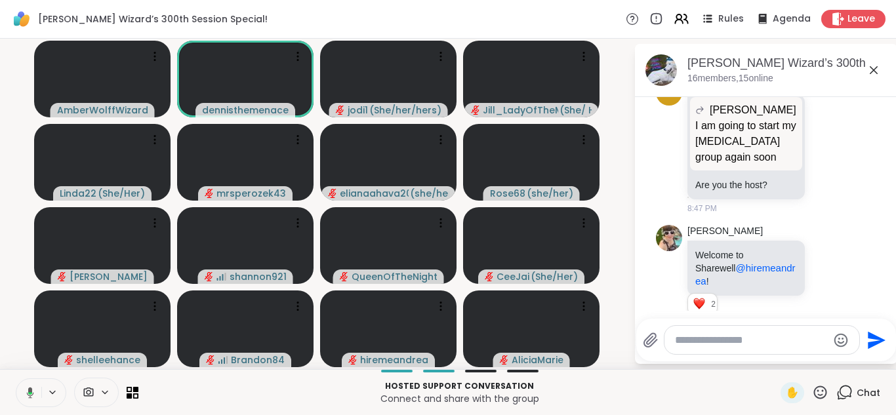
click at [30, 394] on icon at bounding box center [30, 393] width 4 height 3
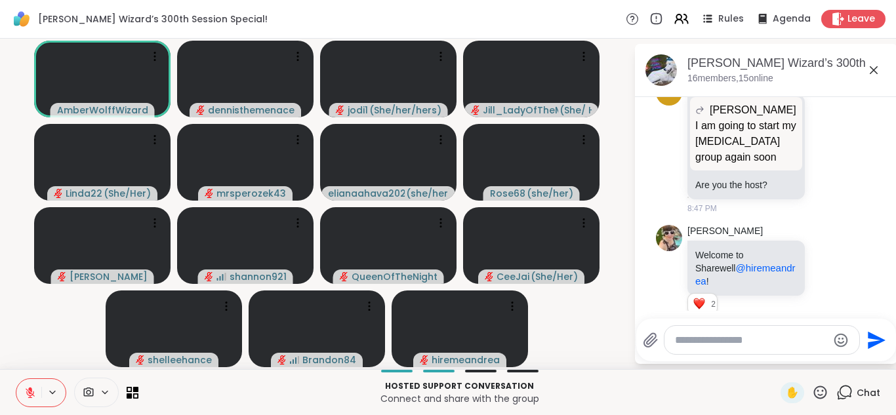
click at [29, 395] on icon at bounding box center [30, 392] width 9 height 9
click at [28, 395] on icon at bounding box center [30, 393] width 12 height 12
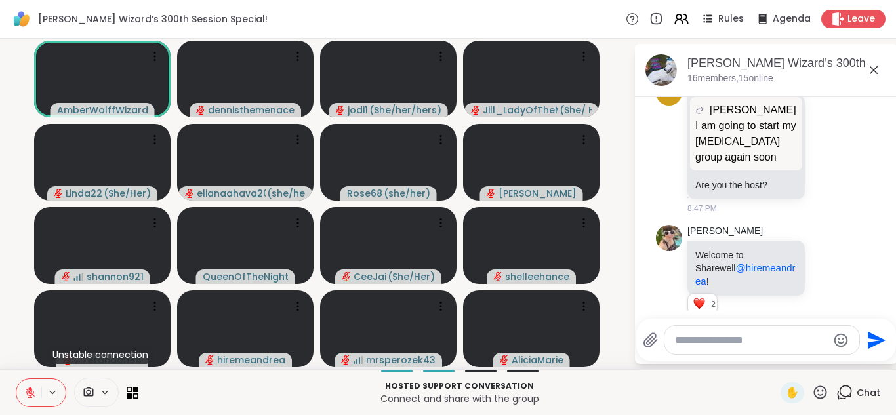
click at [28, 395] on icon at bounding box center [30, 392] width 9 height 9
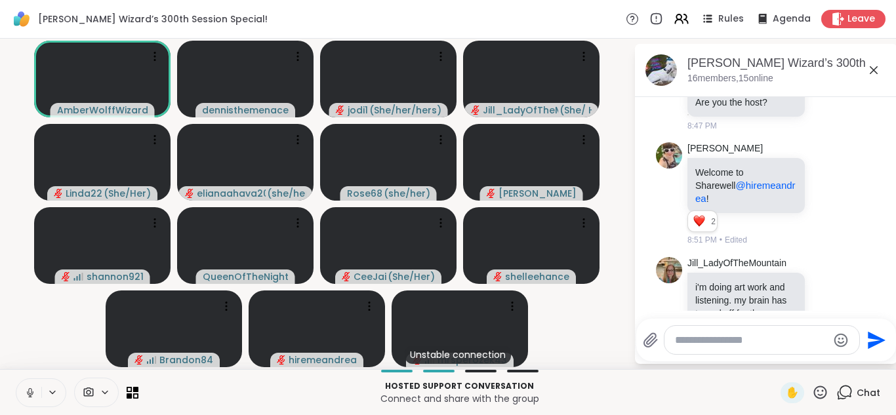
click at [28, 395] on icon at bounding box center [30, 393] width 12 height 12
click at [26, 394] on icon at bounding box center [30, 393] width 12 height 12
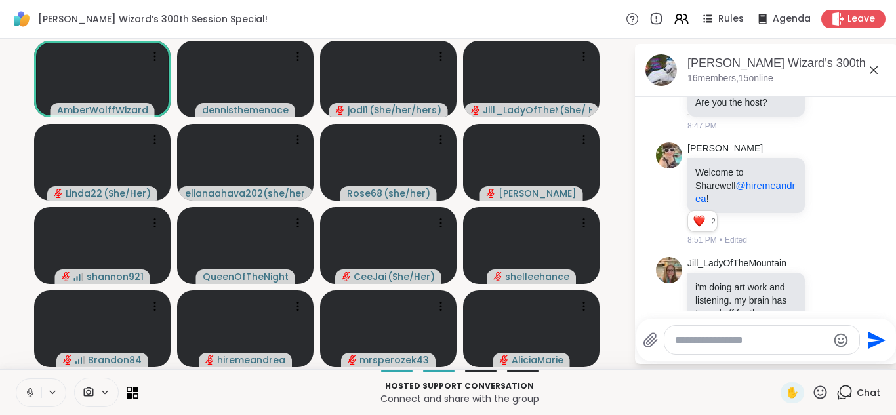
scroll to position [4489, 0]
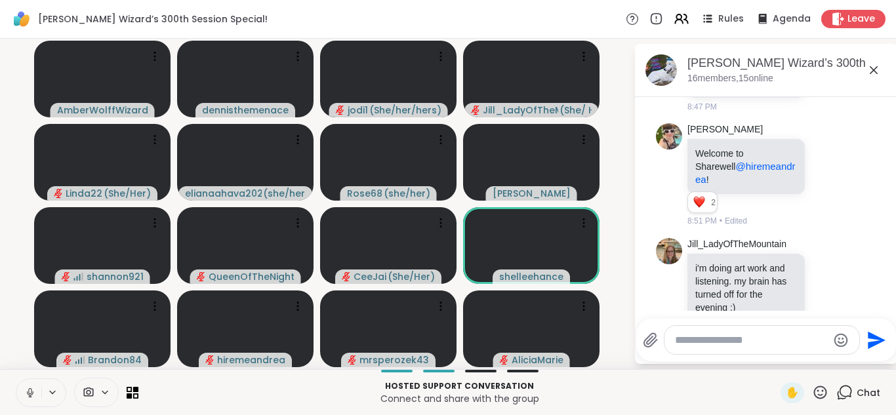
click at [30, 391] on icon at bounding box center [30, 393] width 12 height 12
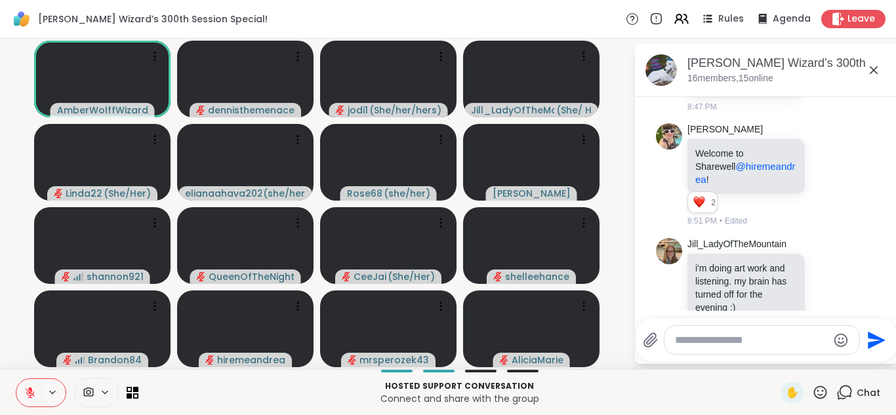
click at [31, 391] on icon at bounding box center [30, 389] width 4 height 5
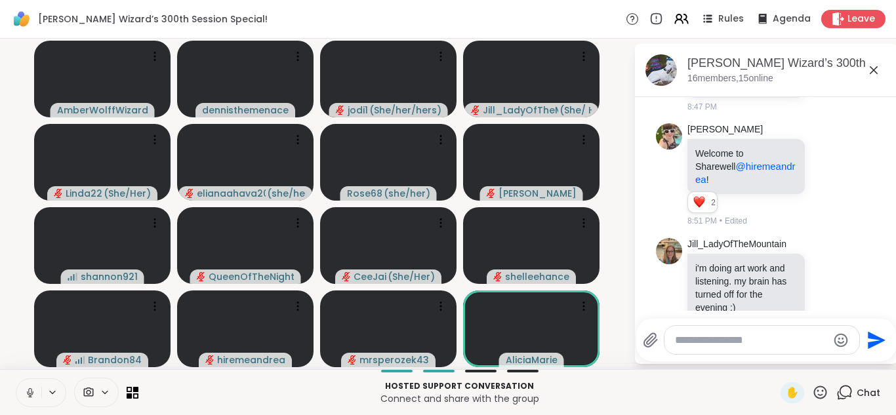
click at [34, 393] on icon at bounding box center [30, 393] width 12 height 12
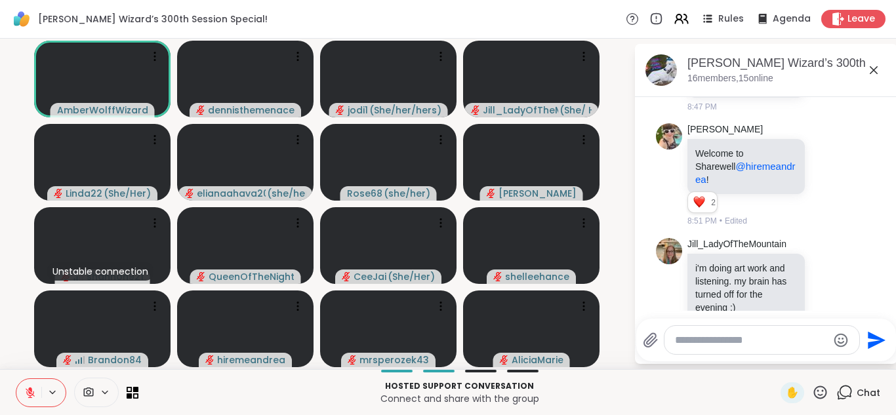
click at [31, 389] on icon at bounding box center [30, 389] width 4 height 5
click at [31, 389] on icon at bounding box center [29, 391] width 3 height 6
click at [31, 389] on icon at bounding box center [30, 389] width 4 height 5
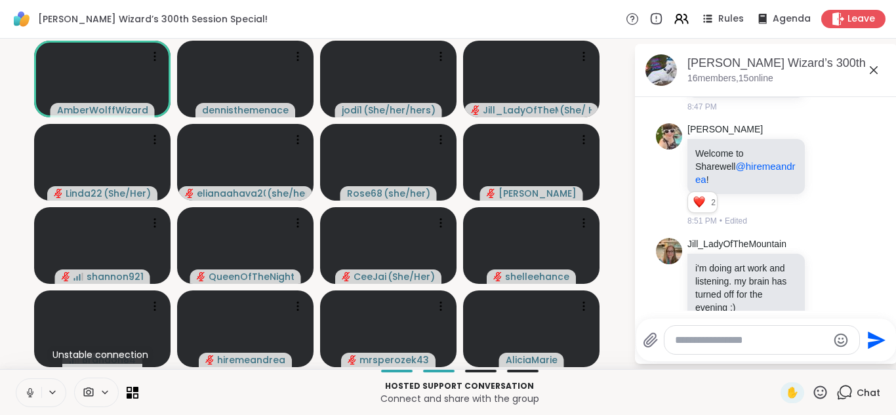
click at [31, 389] on icon at bounding box center [29, 391] width 3 height 6
click at [31, 389] on icon at bounding box center [30, 389] width 4 height 5
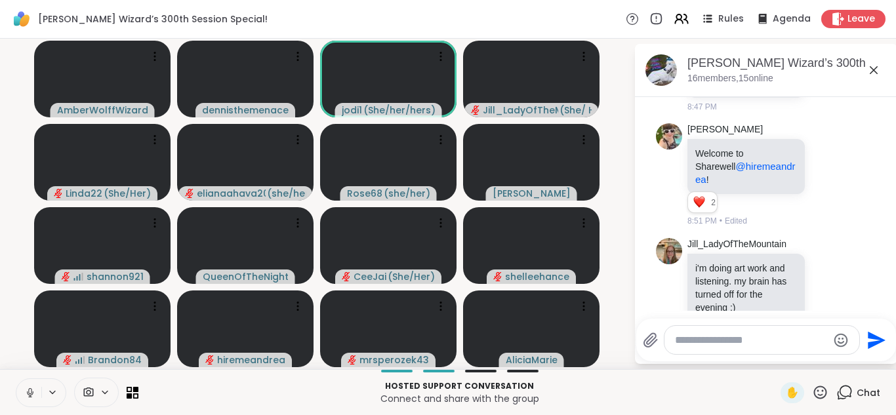
click at [31, 389] on icon at bounding box center [29, 391] width 3 height 6
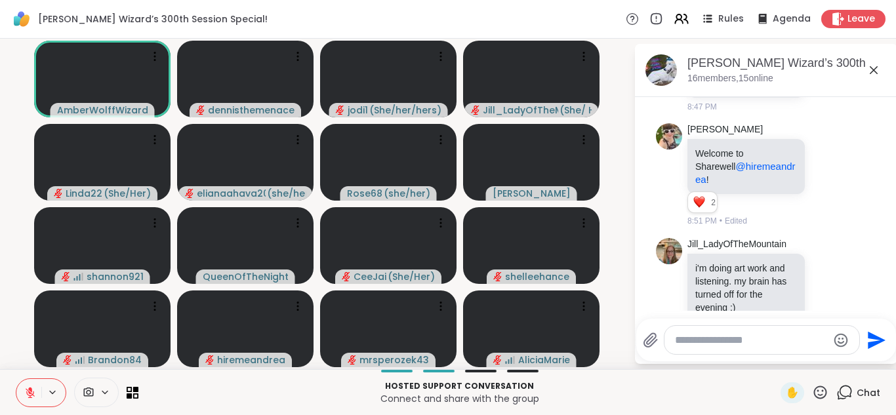
click at [31, 389] on icon at bounding box center [30, 389] width 4 height 5
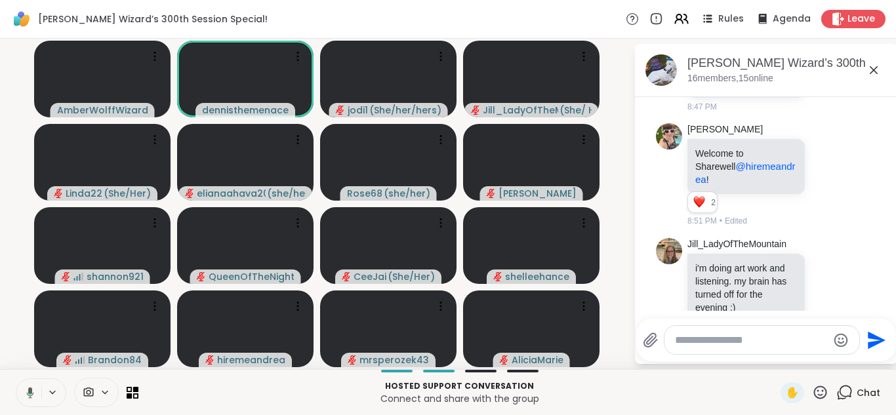
click at [25, 396] on icon at bounding box center [28, 393] width 12 height 12
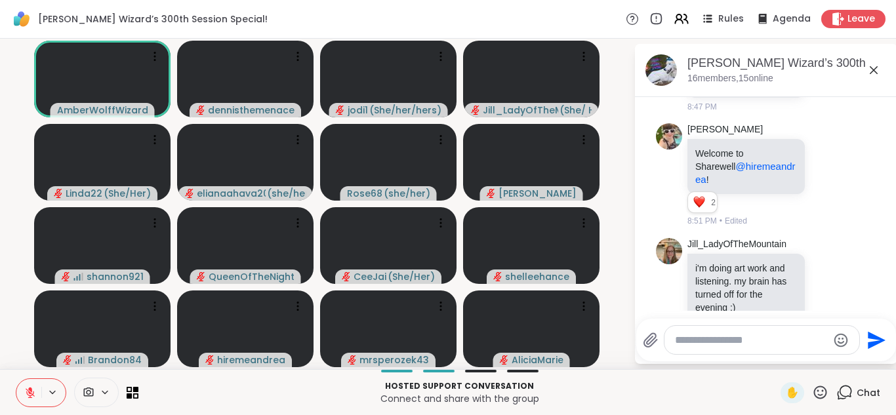
click at [25, 397] on icon at bounding box center [30, 393] width 12 height 12
click at [32, 394] on icon at bounding box center [30, 393] width 7 height 4
click at [32, 394] on icon at bounding box center [30, 392] width 9 height 9
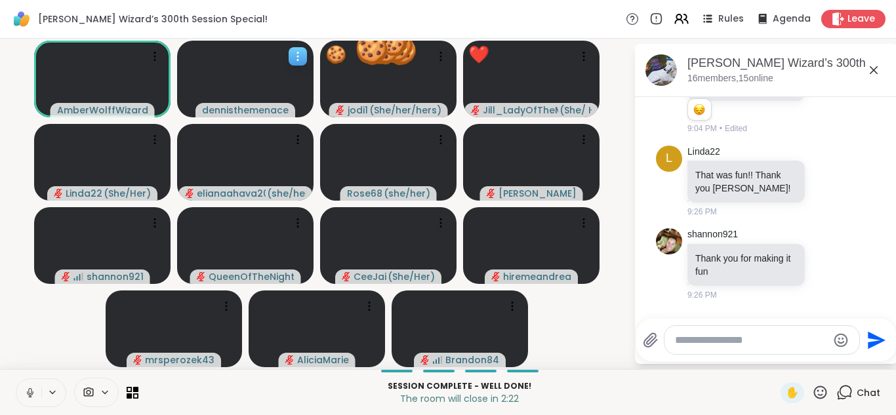
scroll to position [4881, 0]
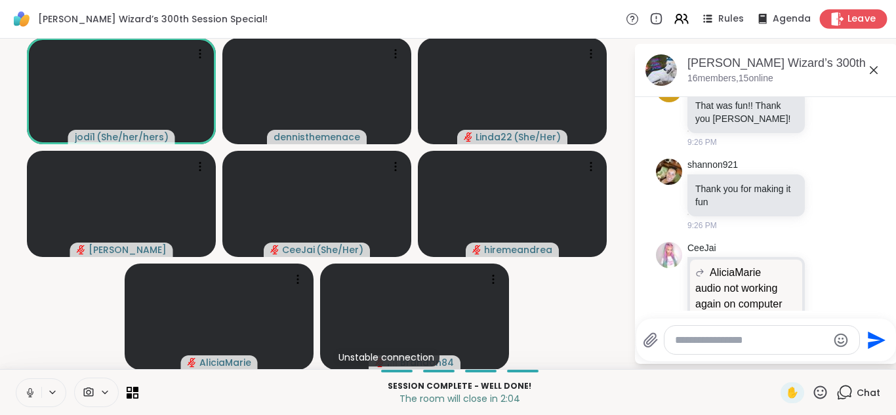
click at [863, 16] on span "Leave" at bounding box center [861, 19] width 29 height 14
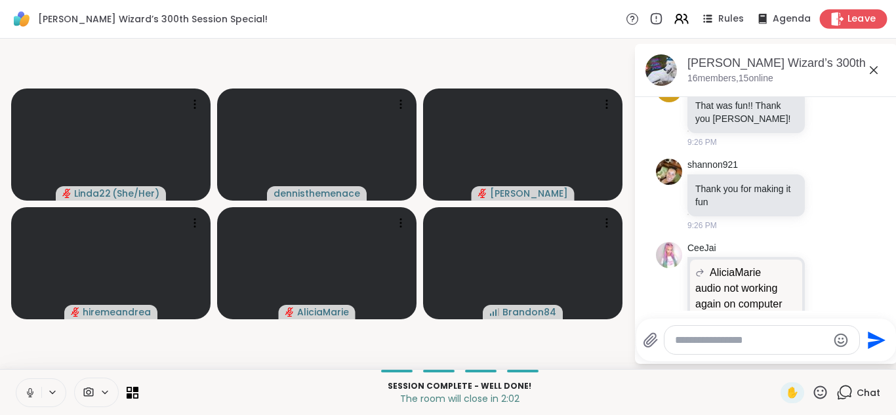
click at [865, 16] on span "Leave" at bounding box center [861, 19] width 29 height 14
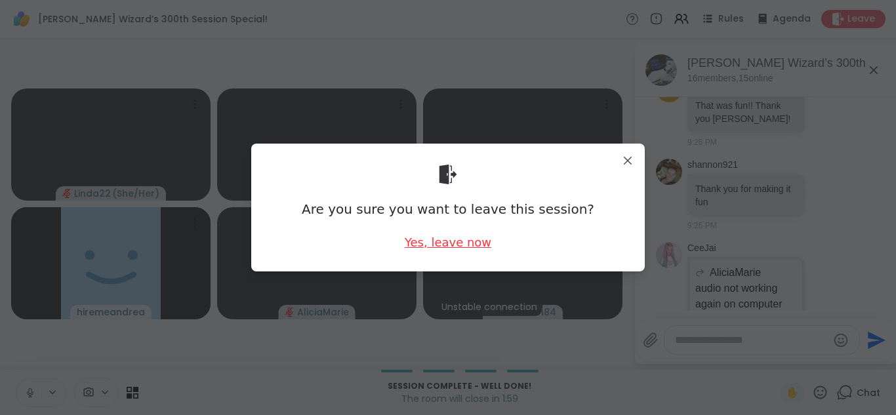
click at [433, 243] on div "Yes, leave now" at bounding box center [447, 242] width 87 height 16
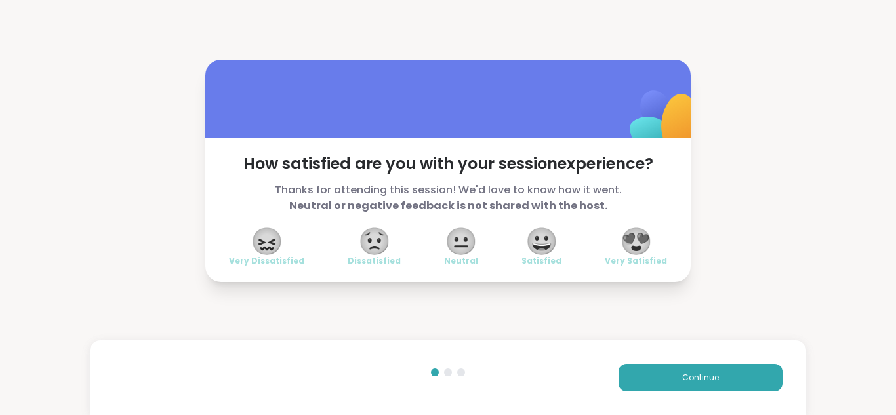
click at [633, 247] on span "😍" at bounding box center [636, 241] width 33 height 24
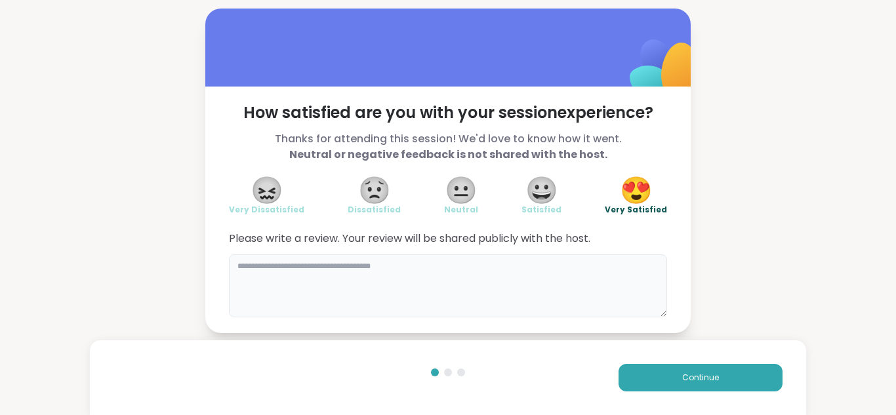
click at [487, 277] on textarea at bounding box center [448, 285] width 438 height 63
type textarea "*"
type textarea "**********"
click at [887, 128] on div "**********" at bounding box center [448, 171] width 896 height 342
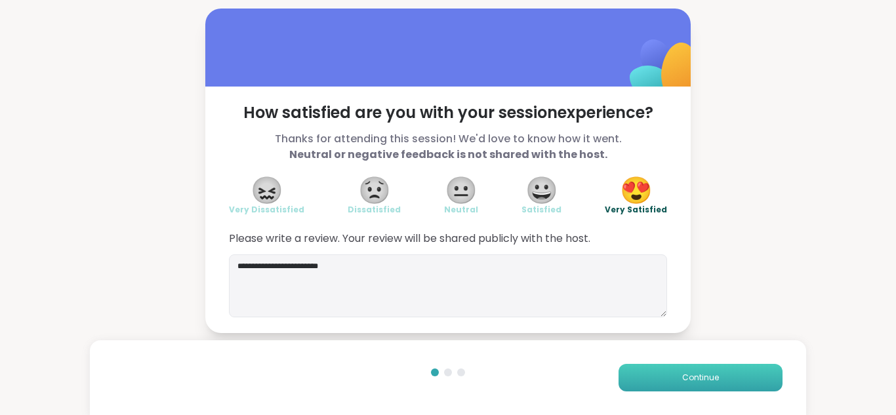
click at [704, 381] on span "Continue" at bounding box center [700, 378] width 37 height 12
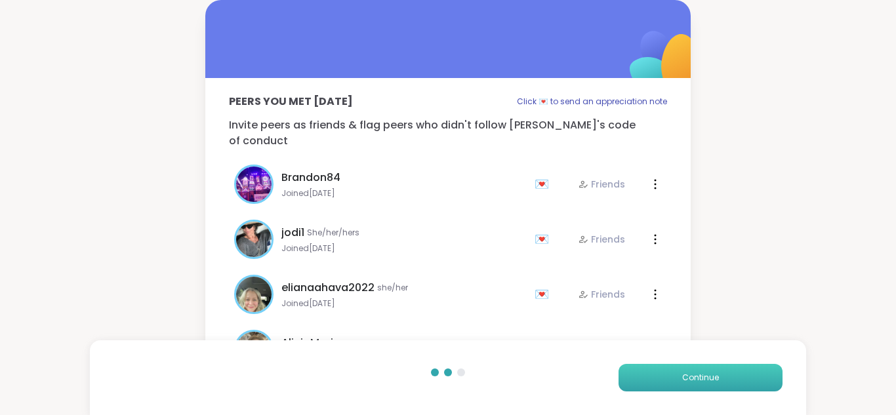
click at [704, 381] on span "Continue" at bounding box center [700, 378] width 37 height 12
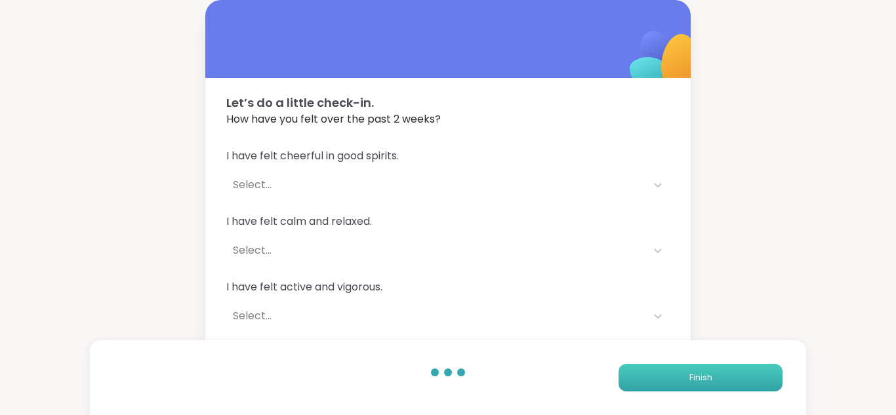
click at [704, 381] on span "Finish" at bounding box center [700, 378] width 23 height 12
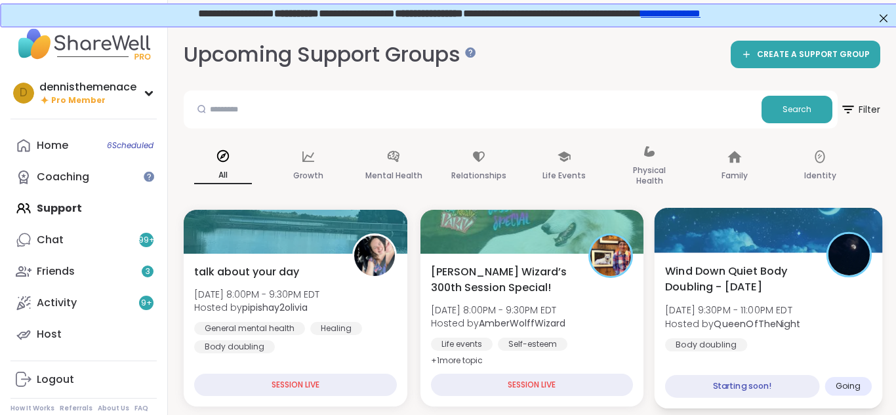
click at [772, 298] on div "Wind Down Quiet Body Doubling - [DATE] [DATE] 9:30PM - 11:00PM EDT Hosted by Qu…" at bounding box center [768, 307] width 207 height 89
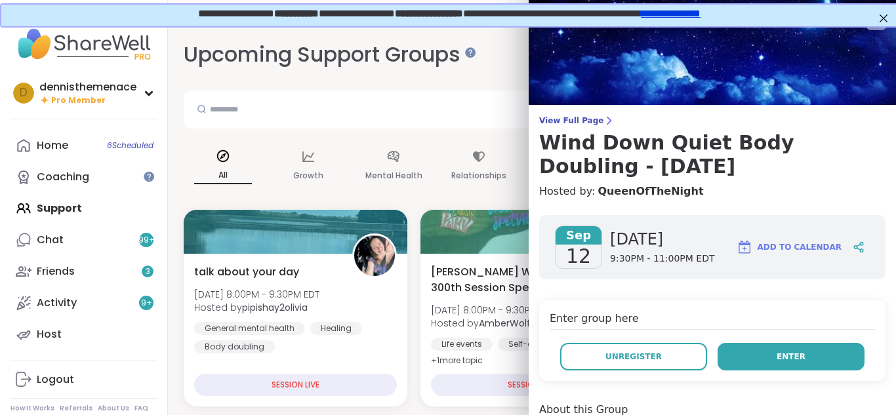
click at [781, 352] on span "Enter" at bounding box center [790, 357] width 29 height 12
click at [784, 353] on span "Enter" at bounding box center [790, 357] width 29 height 12
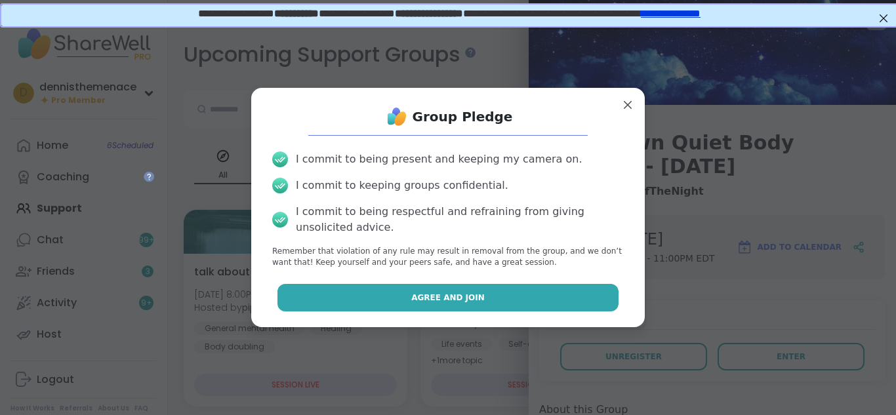
click at [445, 297] on span "Agree and Join" at bounding box center [447, 298] width 73 height 12
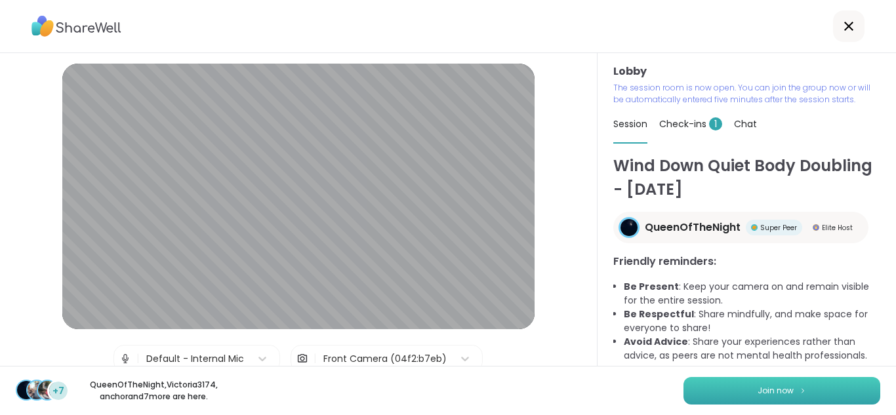
click at [777, 384] on button "Join now" at bounding box center [781, 391] width 197 height 28
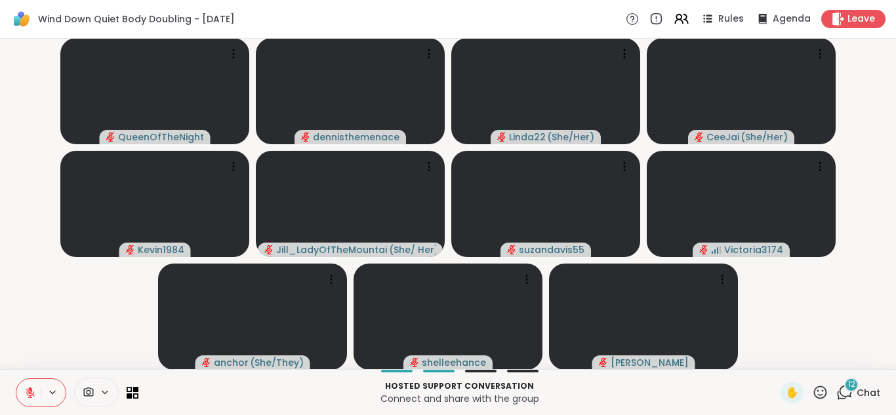
click at [867, 394] on span "Chat" at bounding box center [868, 392] width 24 height 13
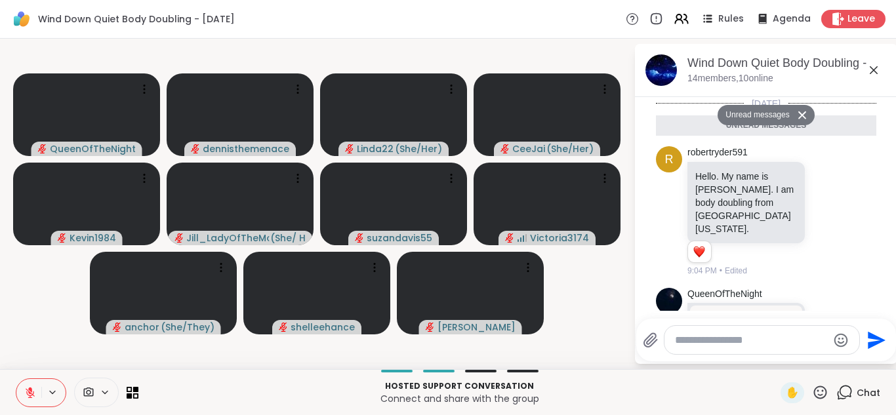
scroll to position [2125, 0]
